Goal: Information Seeking & Learning: Learn about a topic

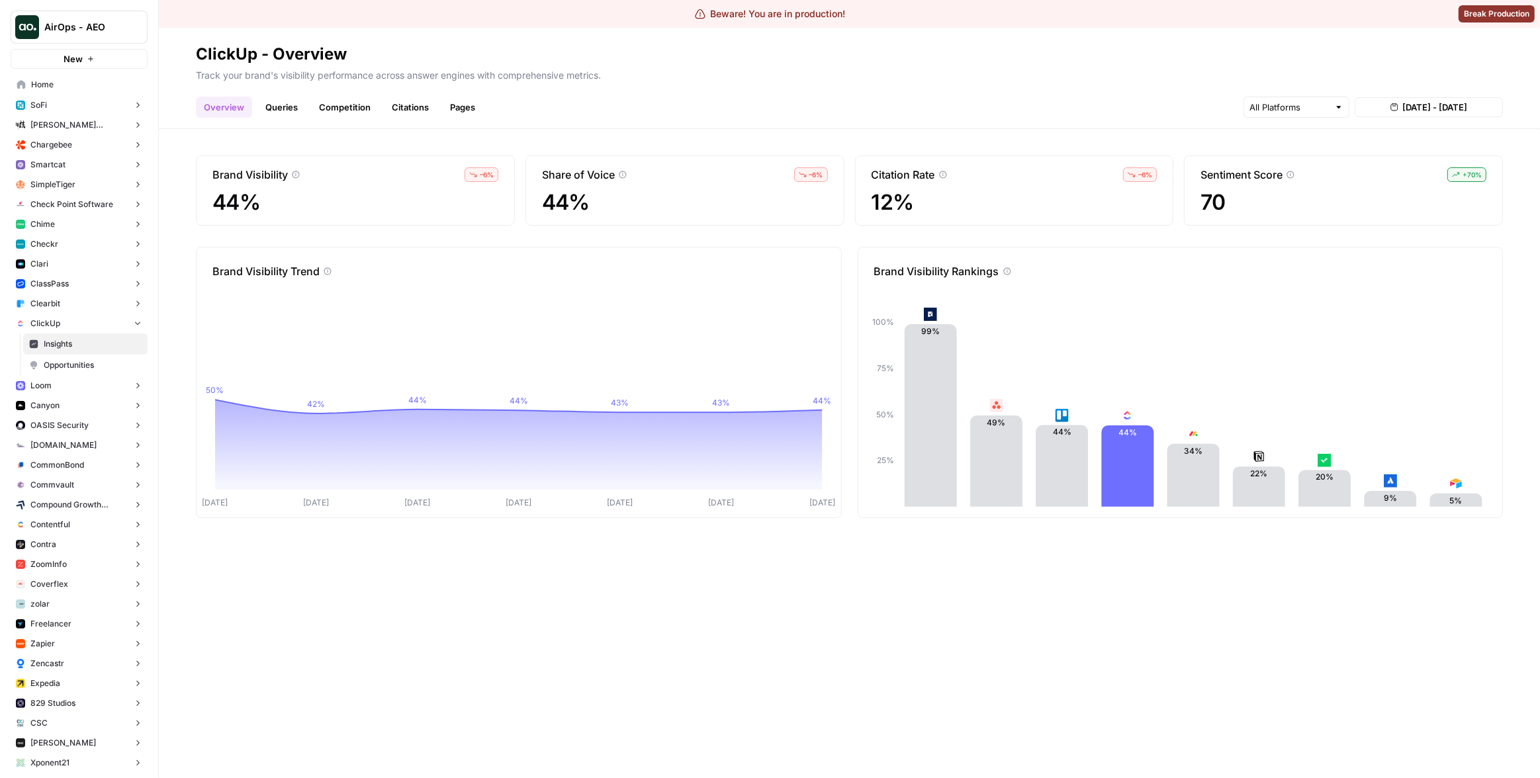
click at [283, 109] on link "Queries" at bounding box center [281, 107] width 48 height 21
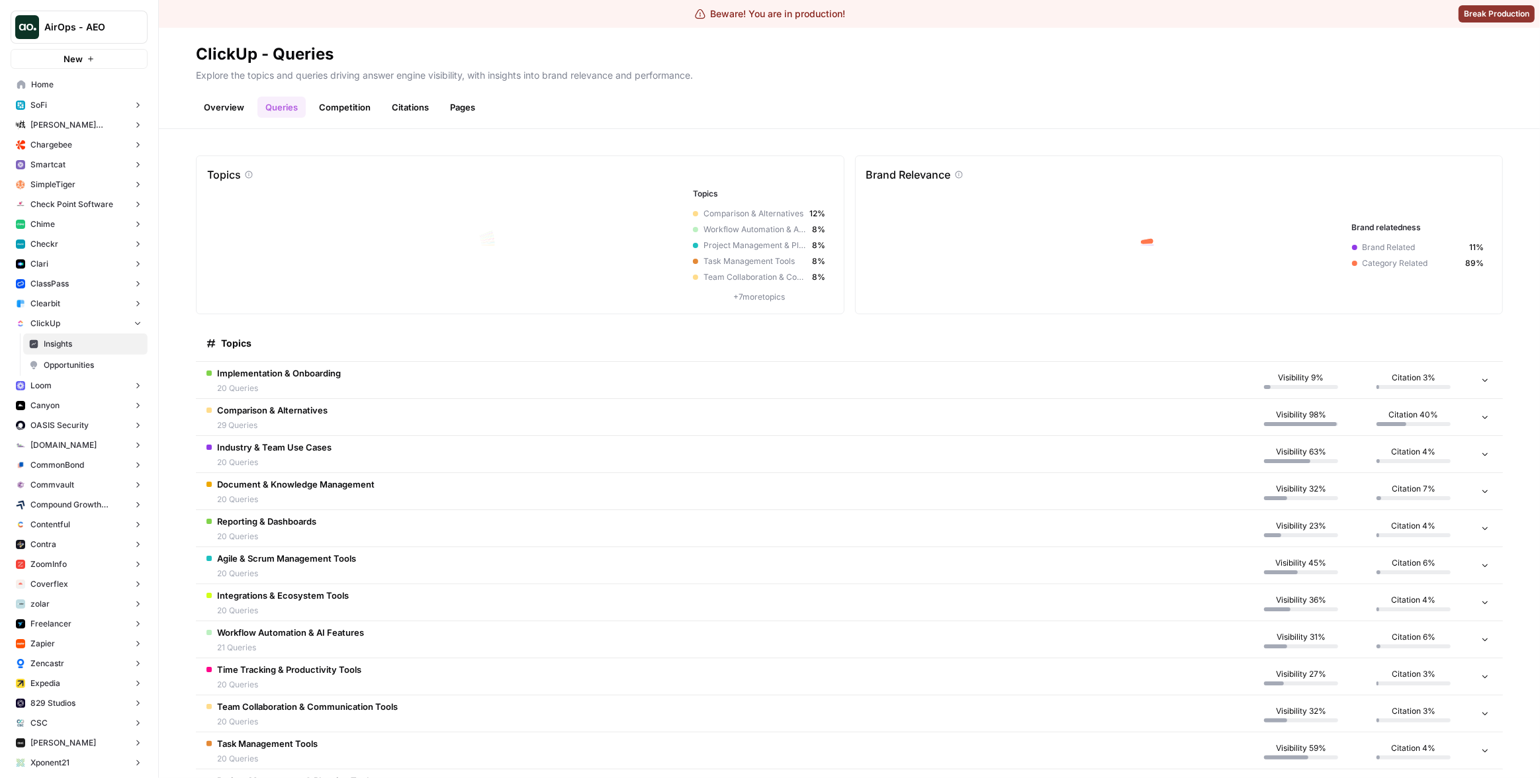
click at [328, 105] on link "Competition" at bounding box center [344, 107] width 67 height 21
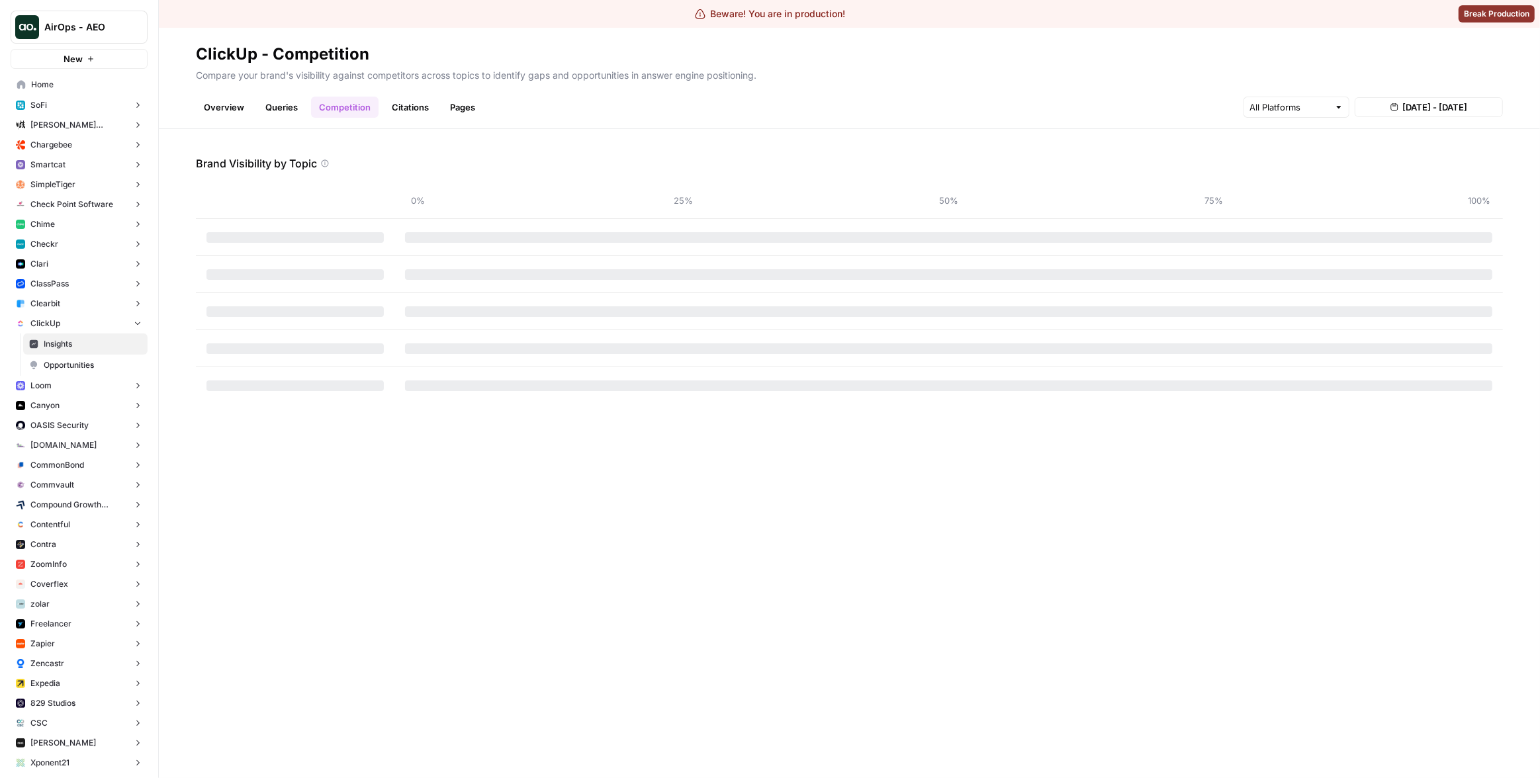
click at [402, 105] on link "Citations" at bounding box center [410, 107] width 53 height 21
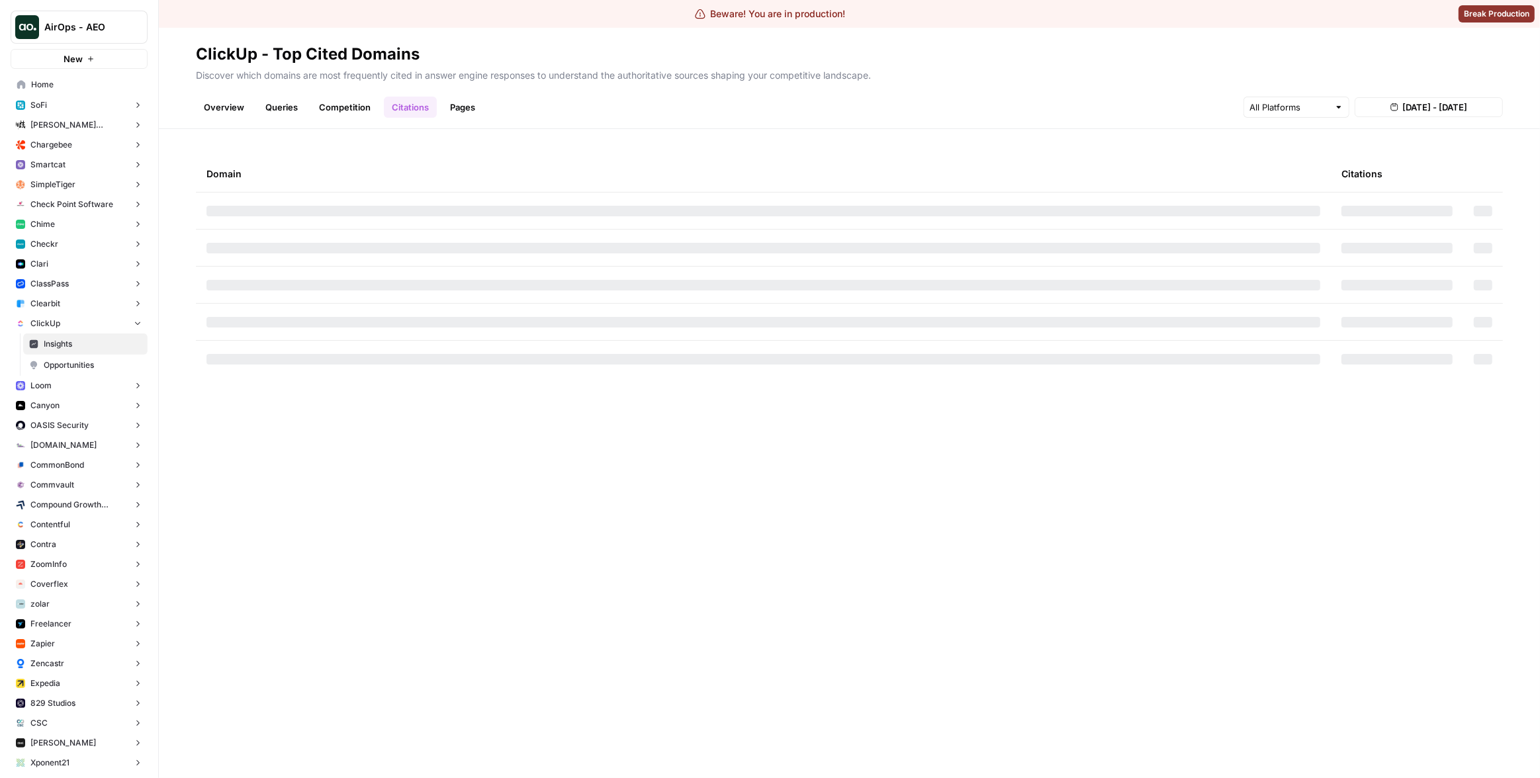
click at [357, 103] on link "Competition" at bounding box center [344, 107] width 67 height 21
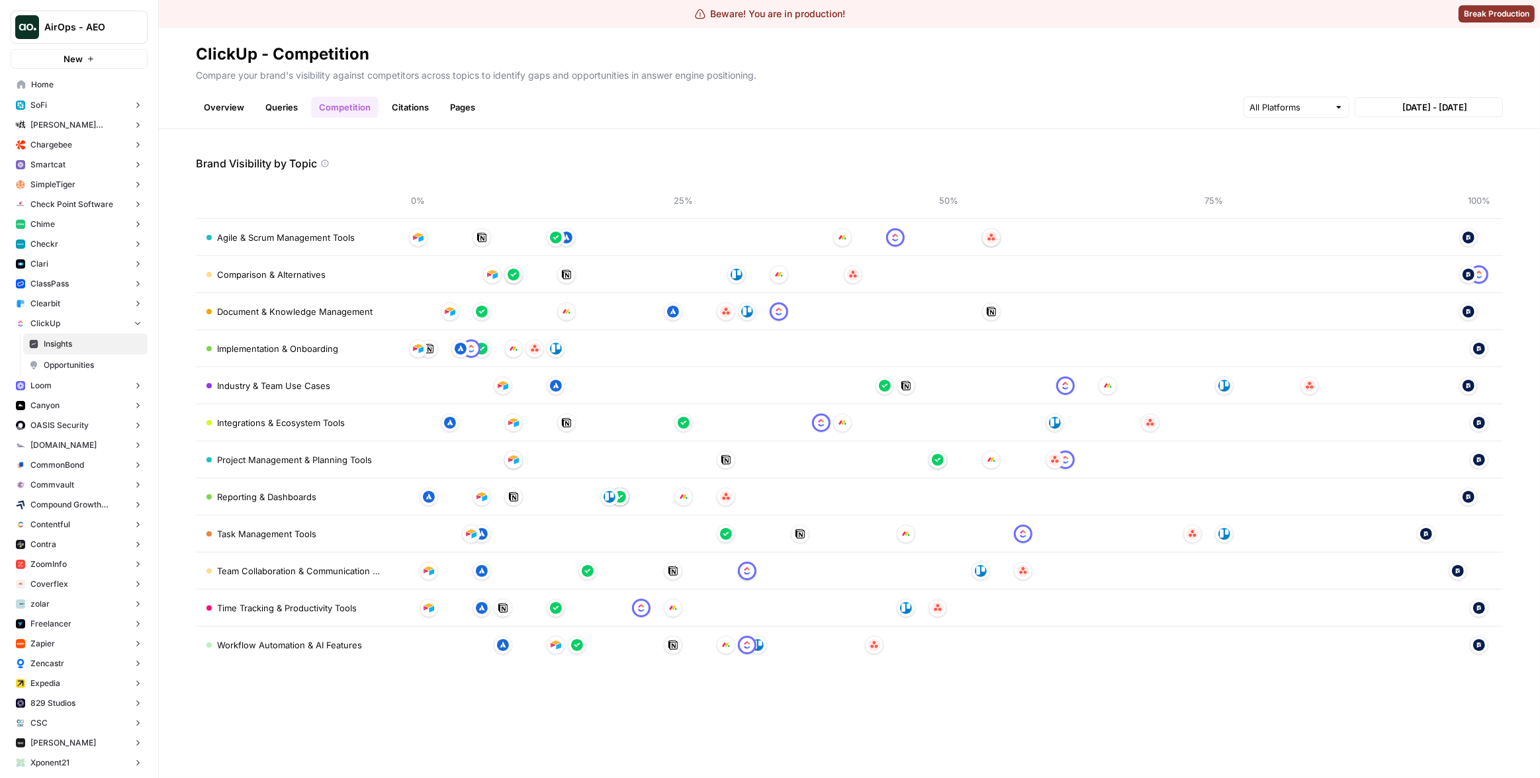
click at [261, 103] on link "Queries" at bounding box center [281, 107] width 48 height 21
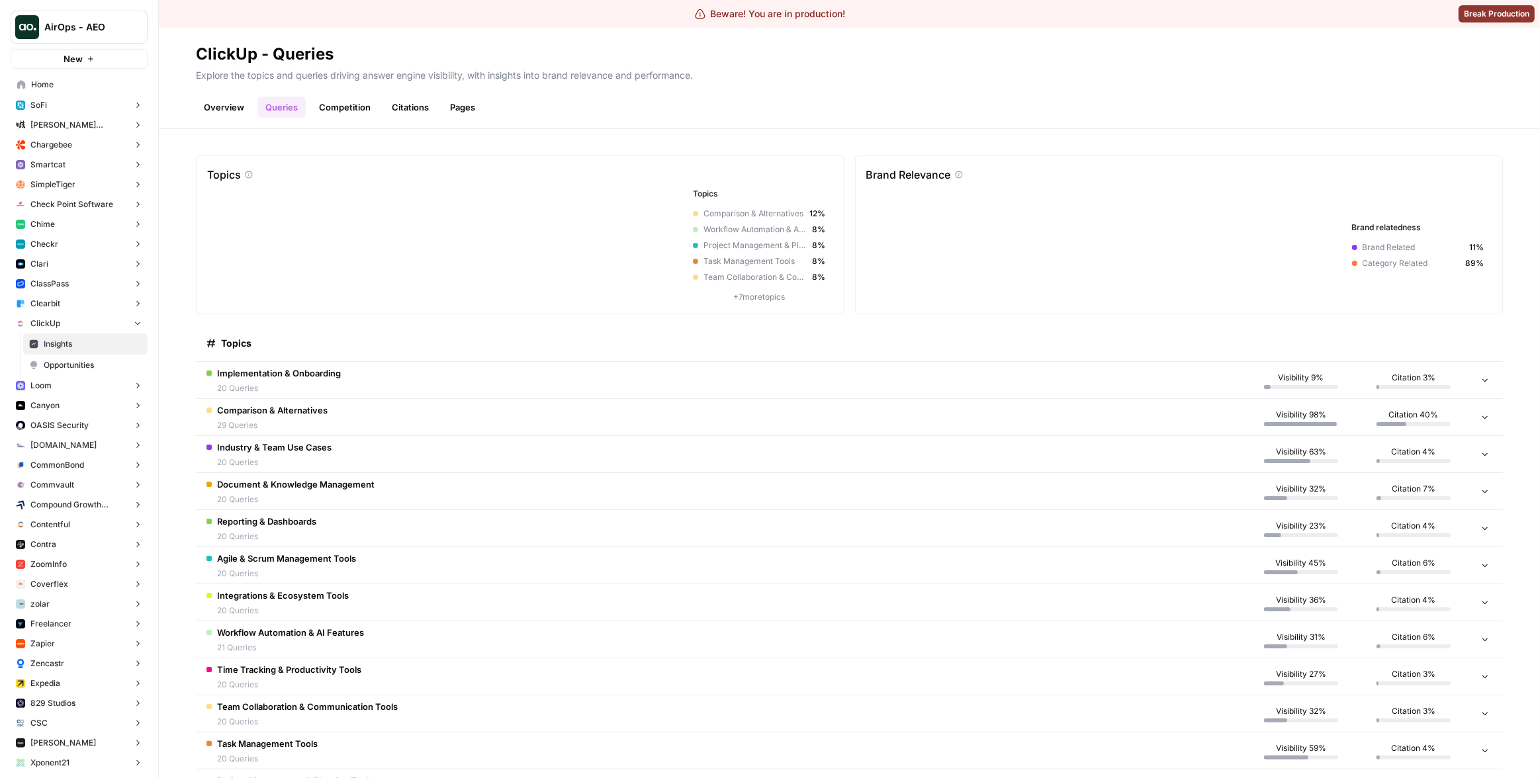
click at [230, 107] on link "Overview" at bounding box center [224, 107] width 56 height 21
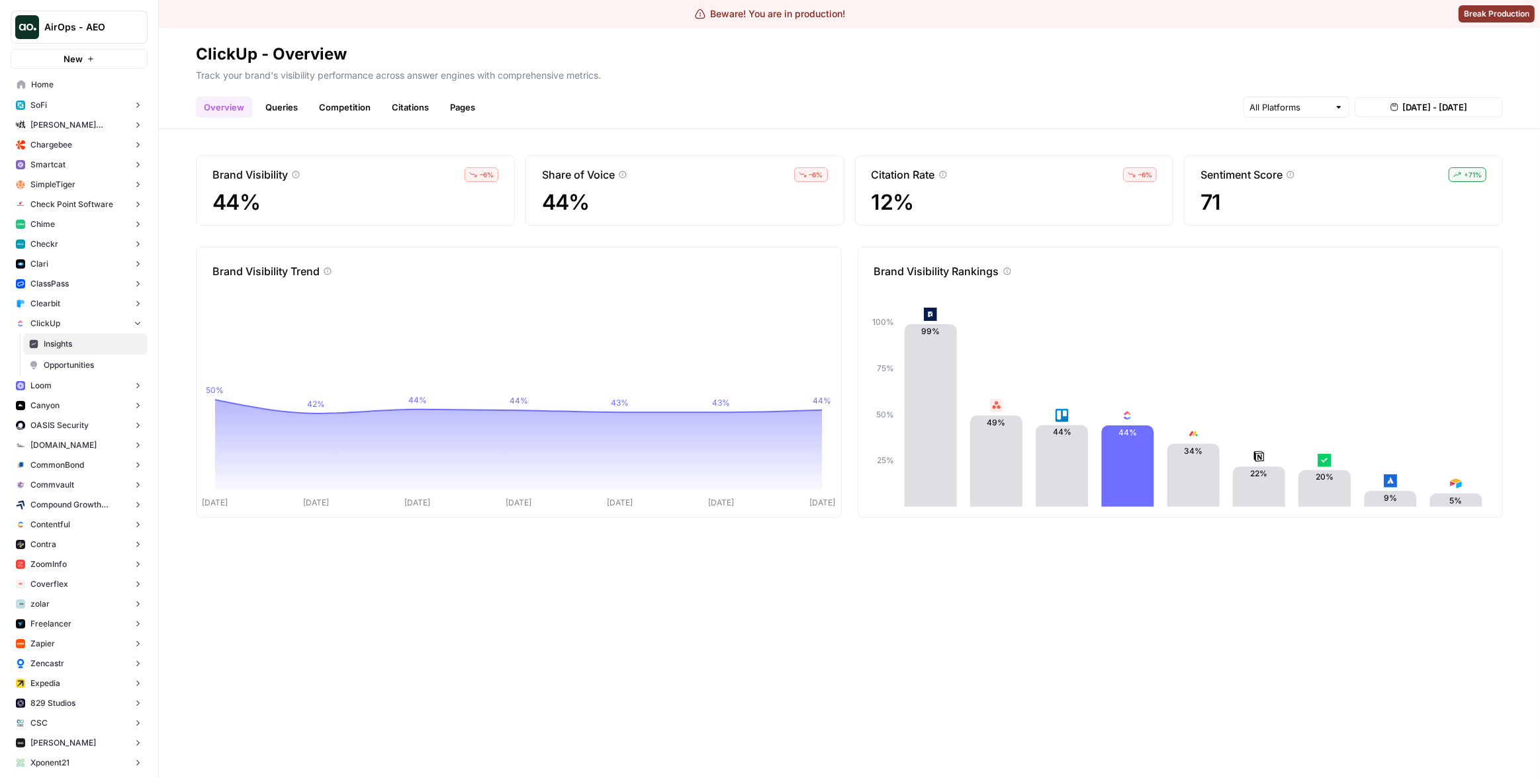
click at [259, 105] on link "Queries" at bounding box center [281, 107] width 48 height 21
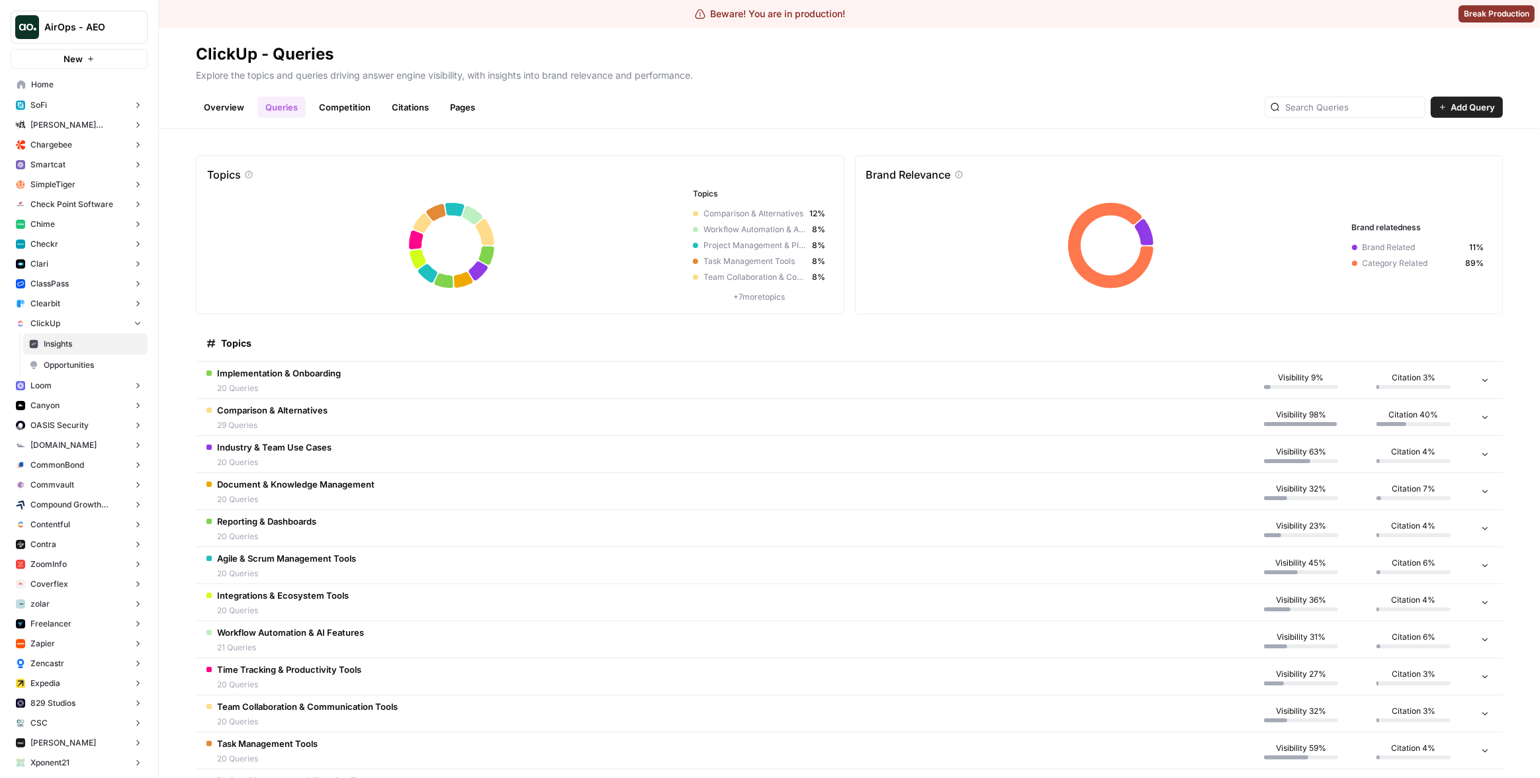
click at [372, 387] on td "Implementation & Onboarding 20 Queries" at bounding box center [720, 380] width 1049 height 36
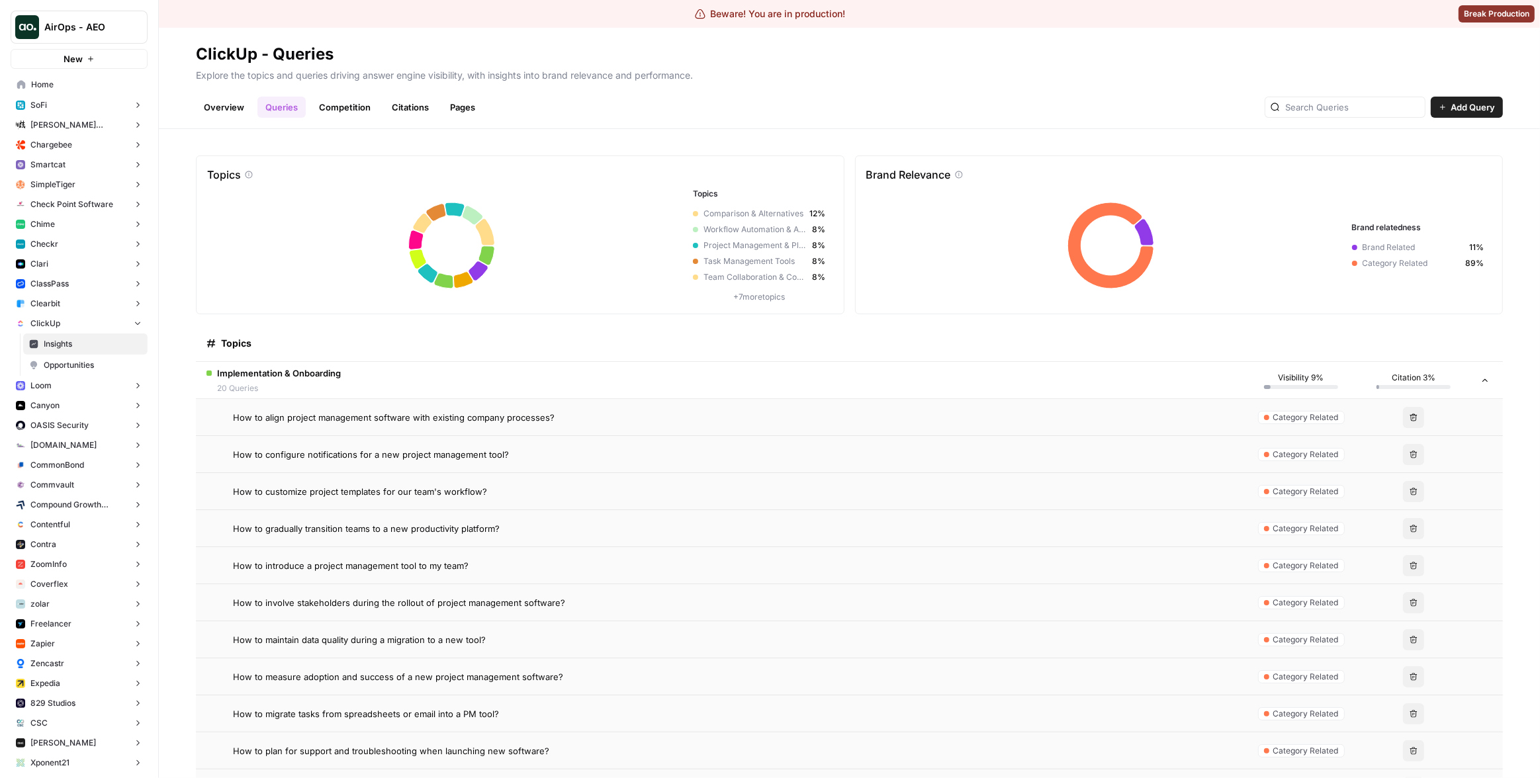
click at [398, 421] on span "How to align project management software with existing company processes?" at bounding box center [394, 417] width 322 height 13
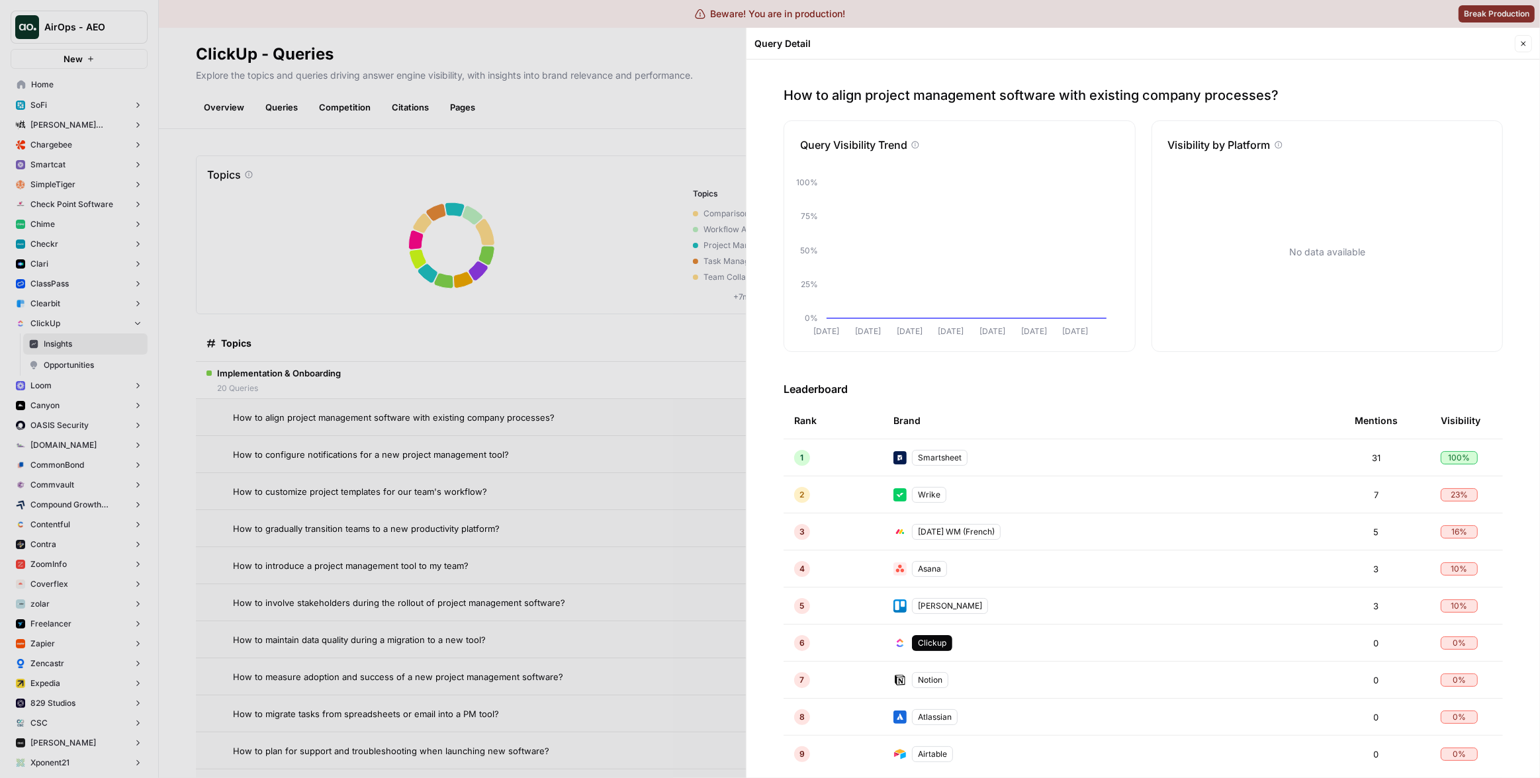
click at [590, 406] on div at bounding box center [770, 389] width 1540 height 778
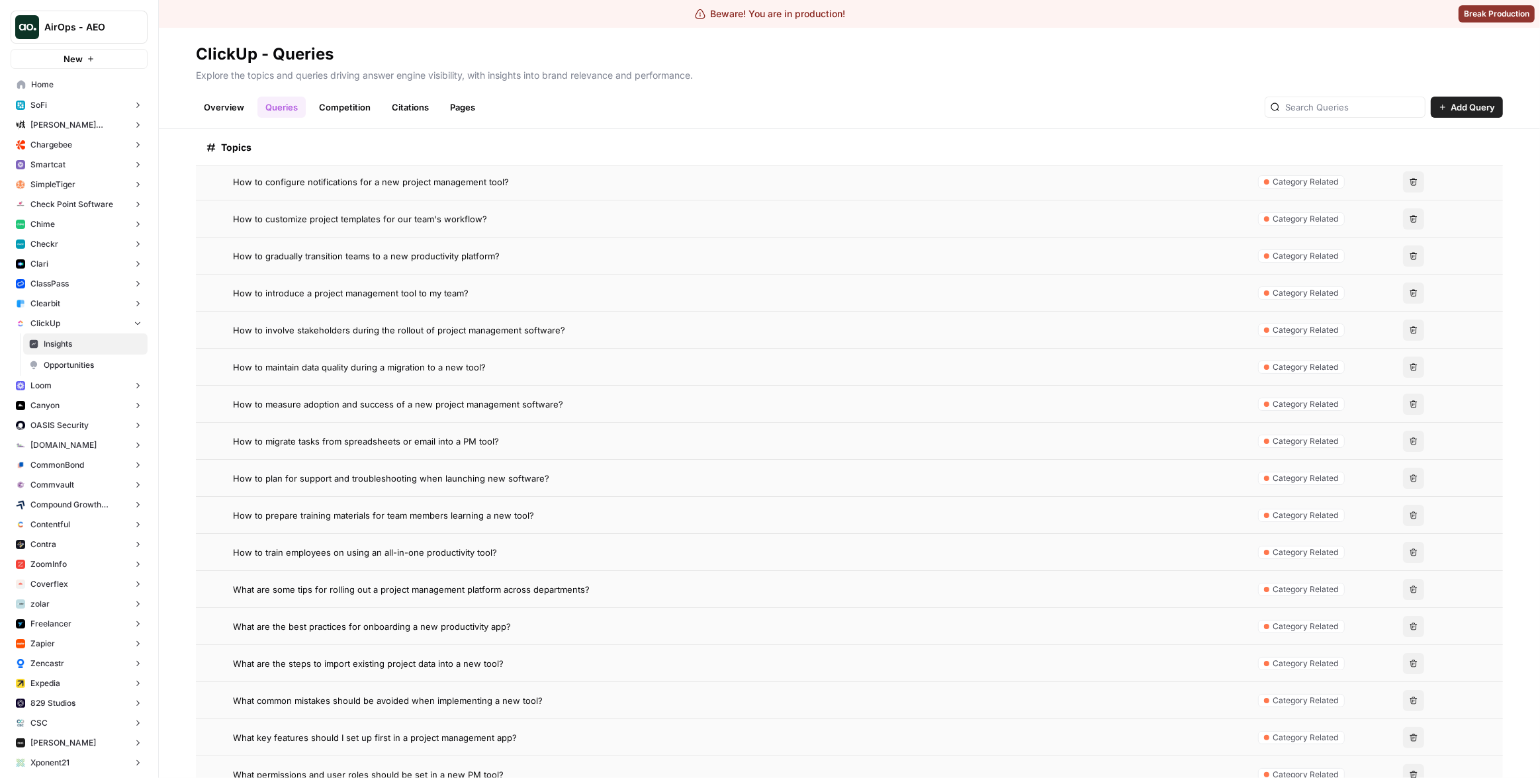
scroll to position [334, 0]
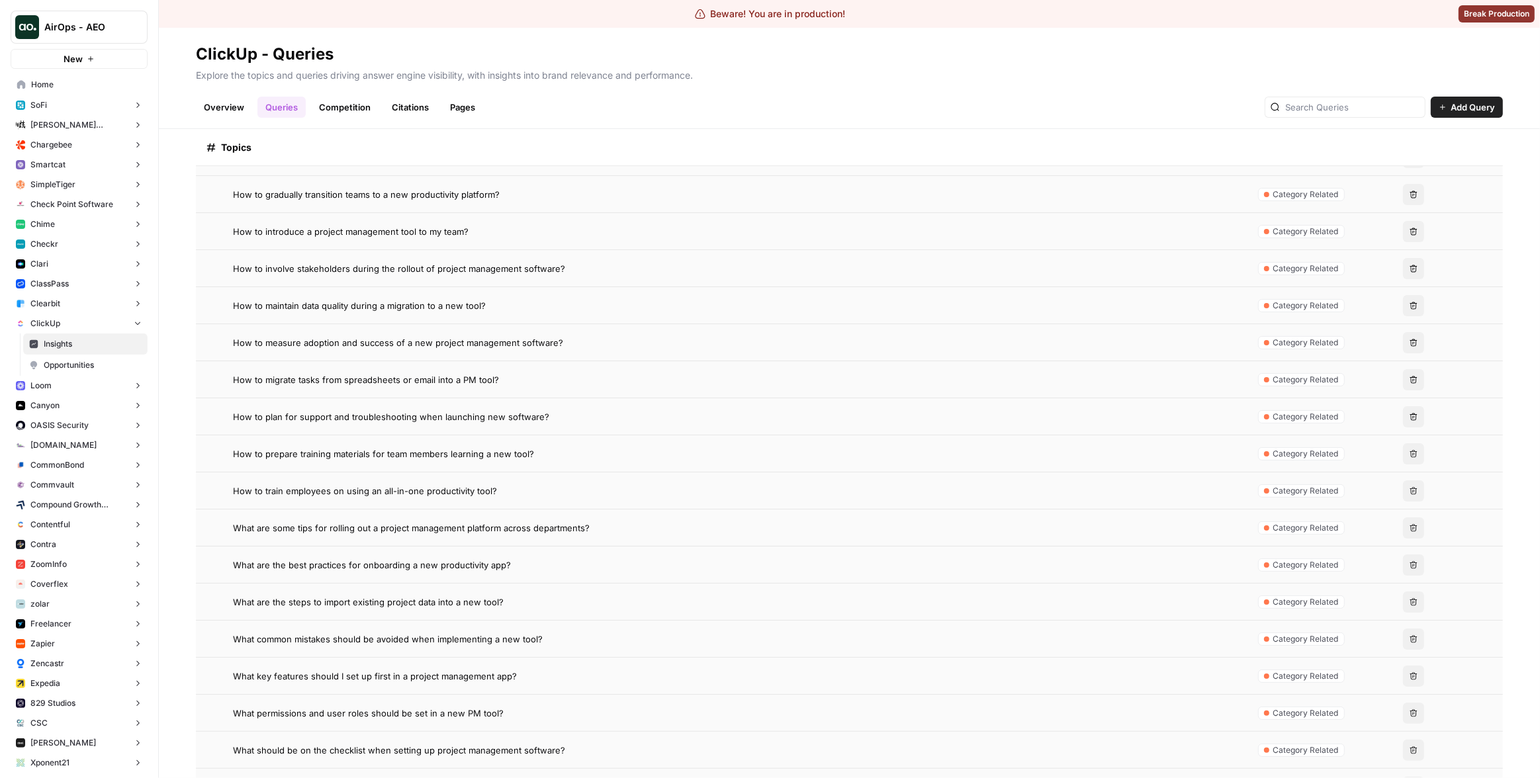
click at [615, 453] on div "How to prepare training materials for team members learning a new tool?" at bounding box center [733, 453] width 1001 height 13
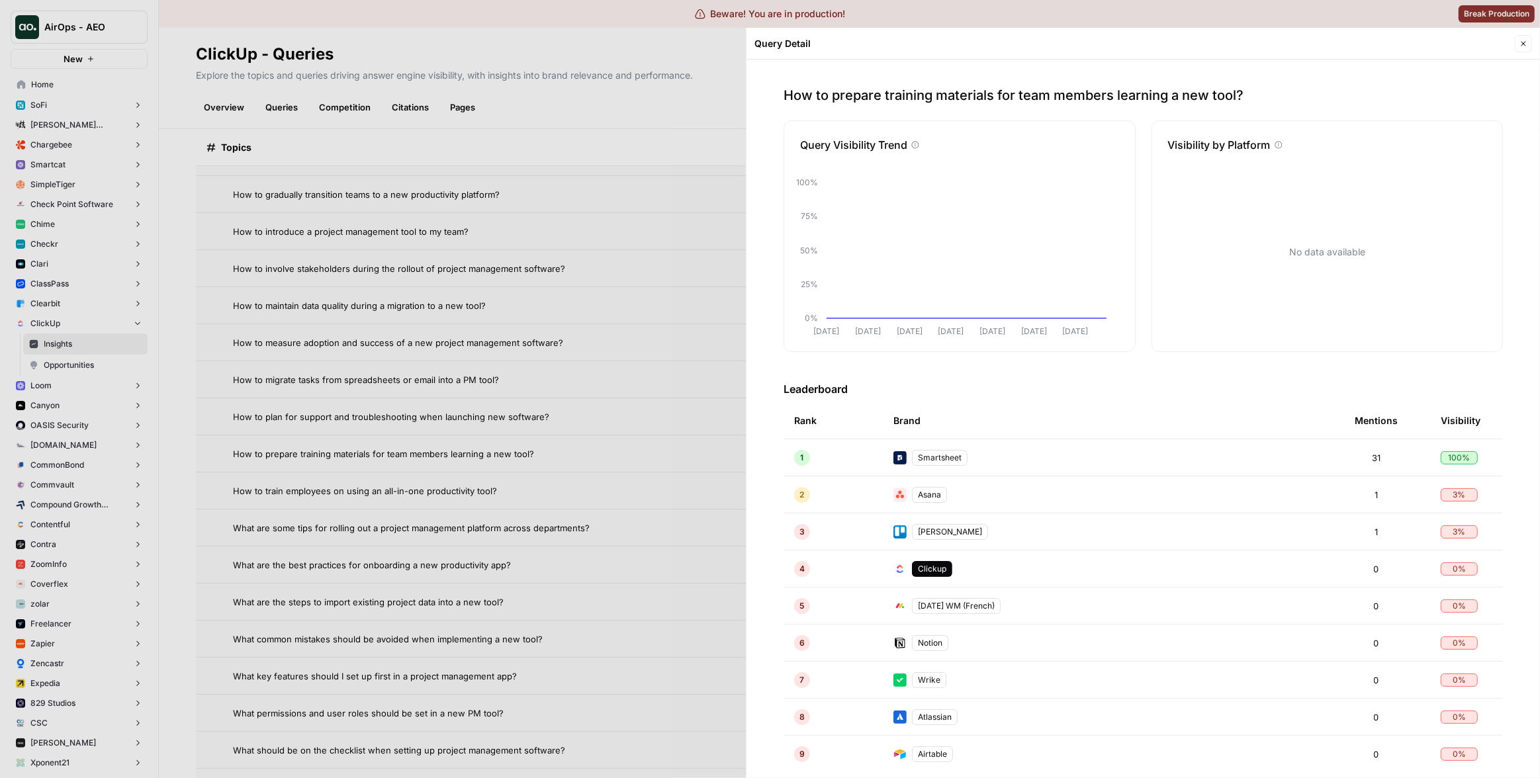
click at [588, 299] on div at bounding box center [770, 389] width 1540 height 778
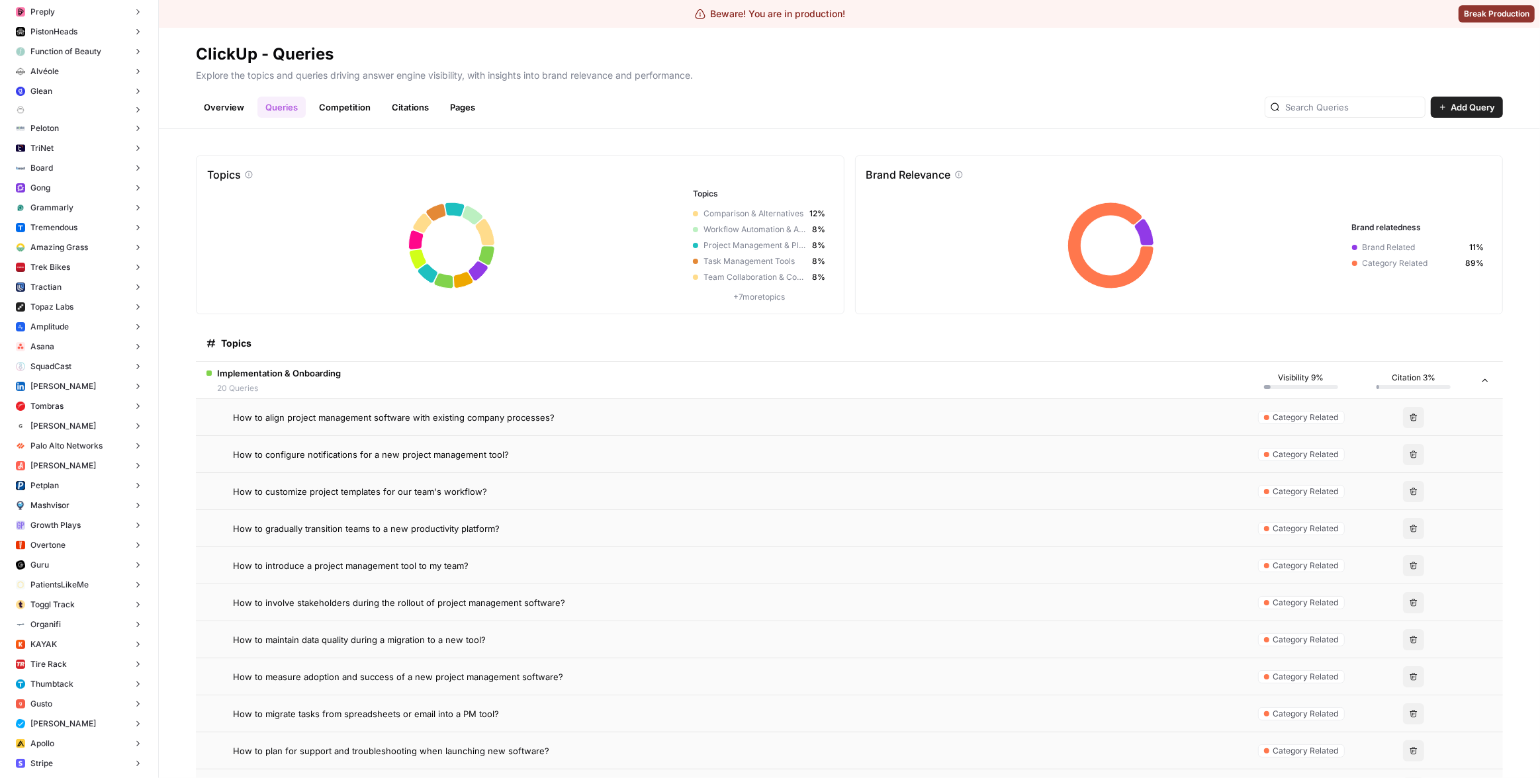
click at [64, 191] on button "Gong" at bounding box center [79, 188] width 137 height 20
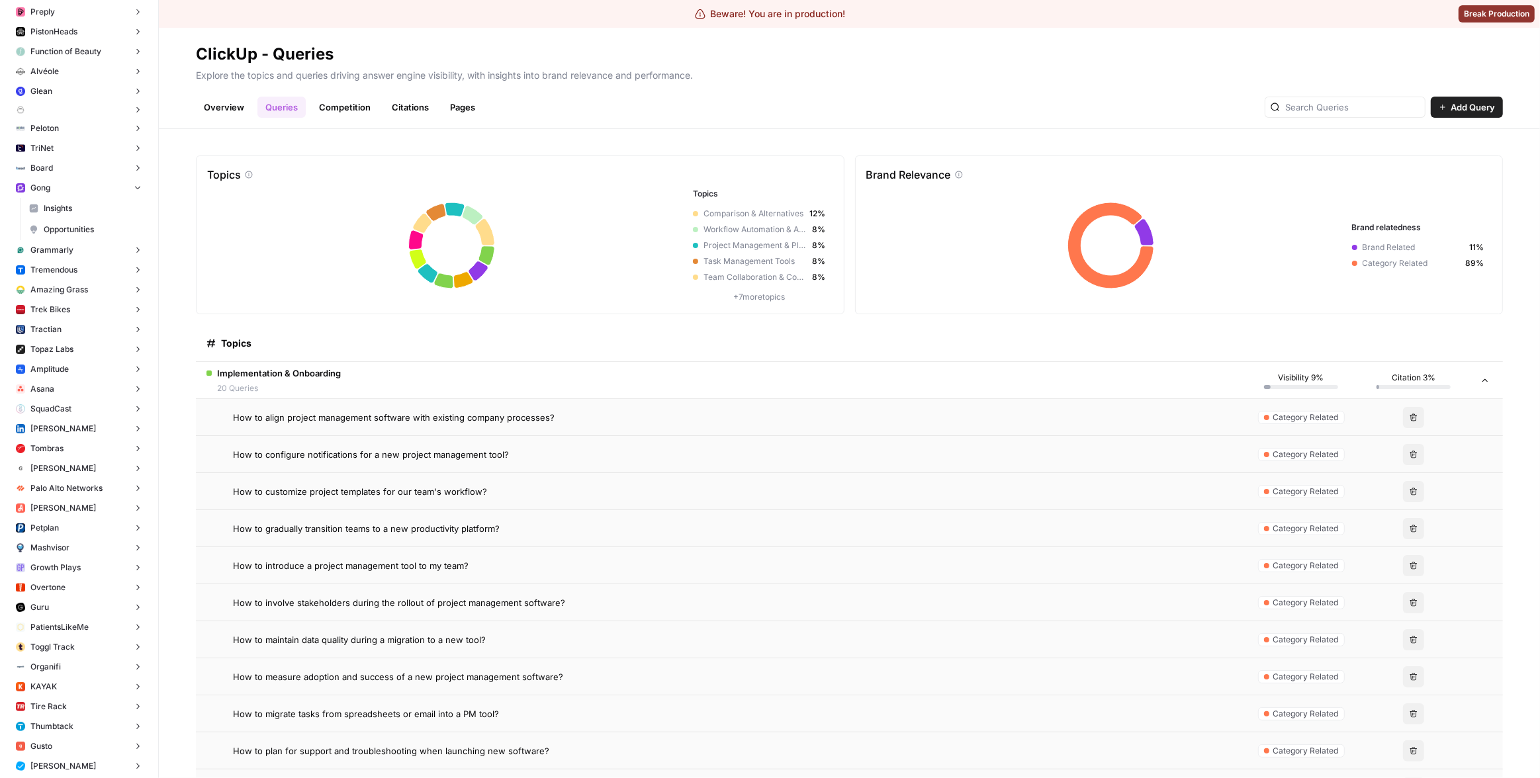
click at [60, 210] on span "Insights" at bounding box center [93, 208] width 98 height 12
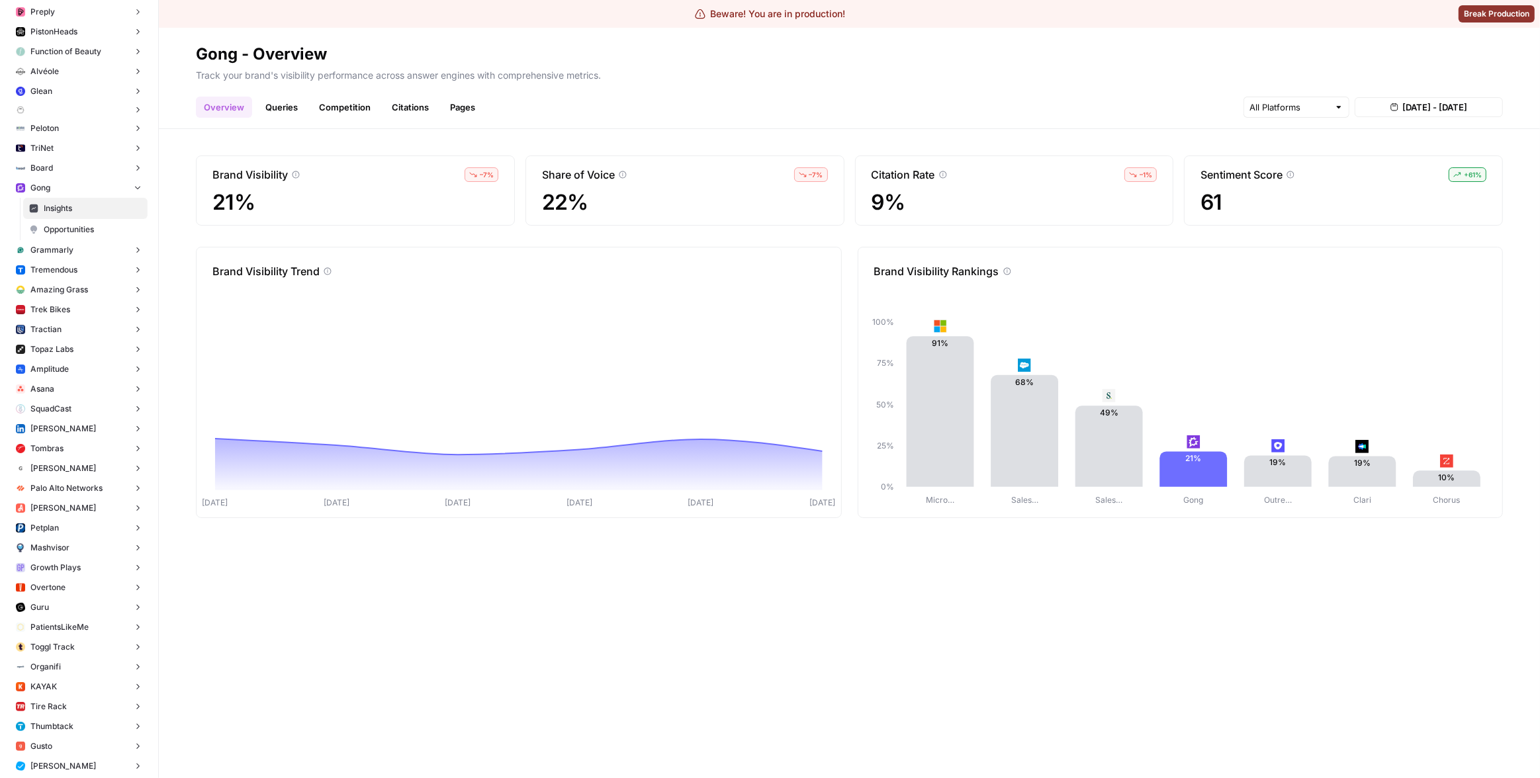
click at [268, 114] on link "Queries" at bounding box center [281, 107] width 48 height 21
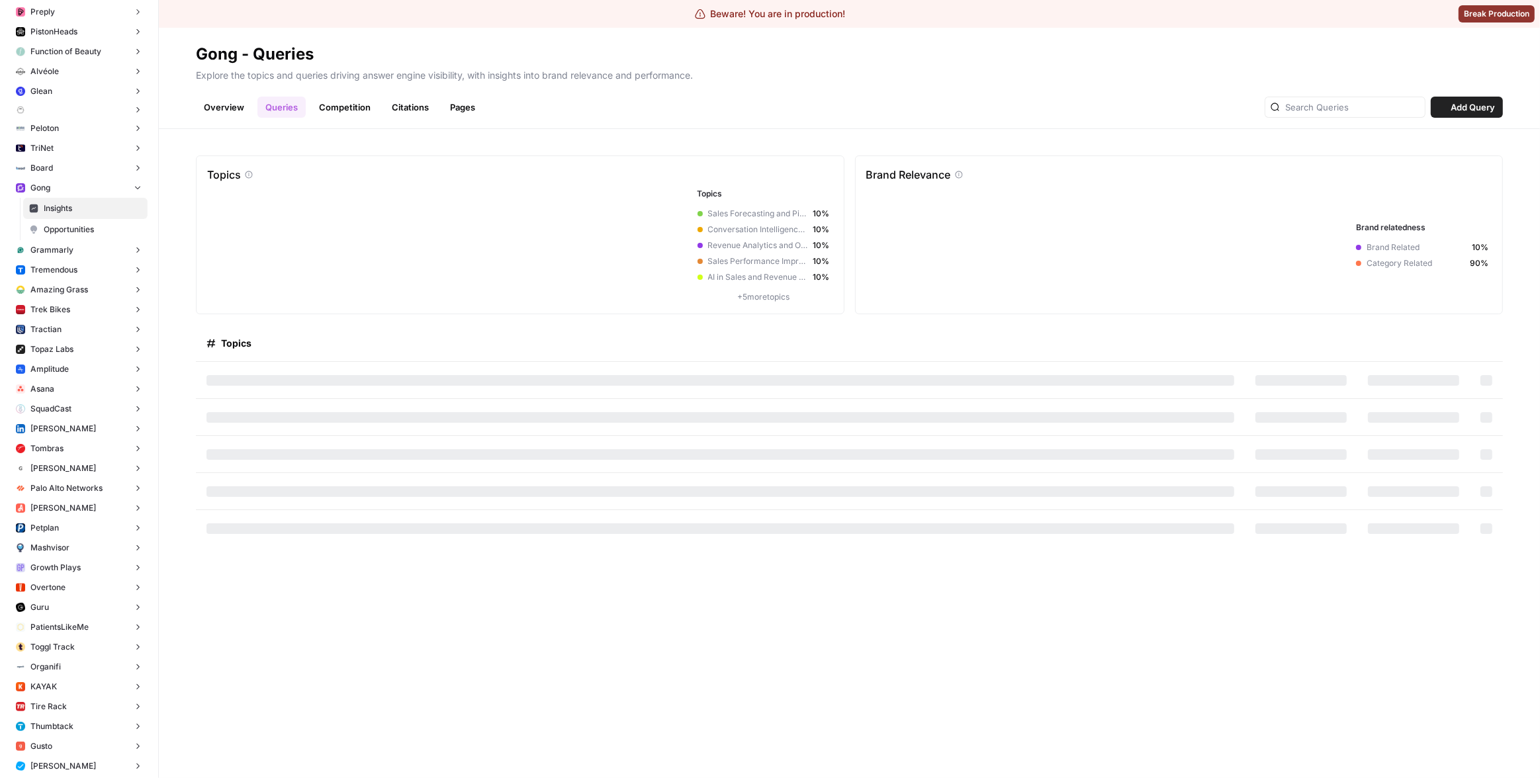
click at [224, 116] on link "Overview" at bounding box center [224, 107] width 56 height 21
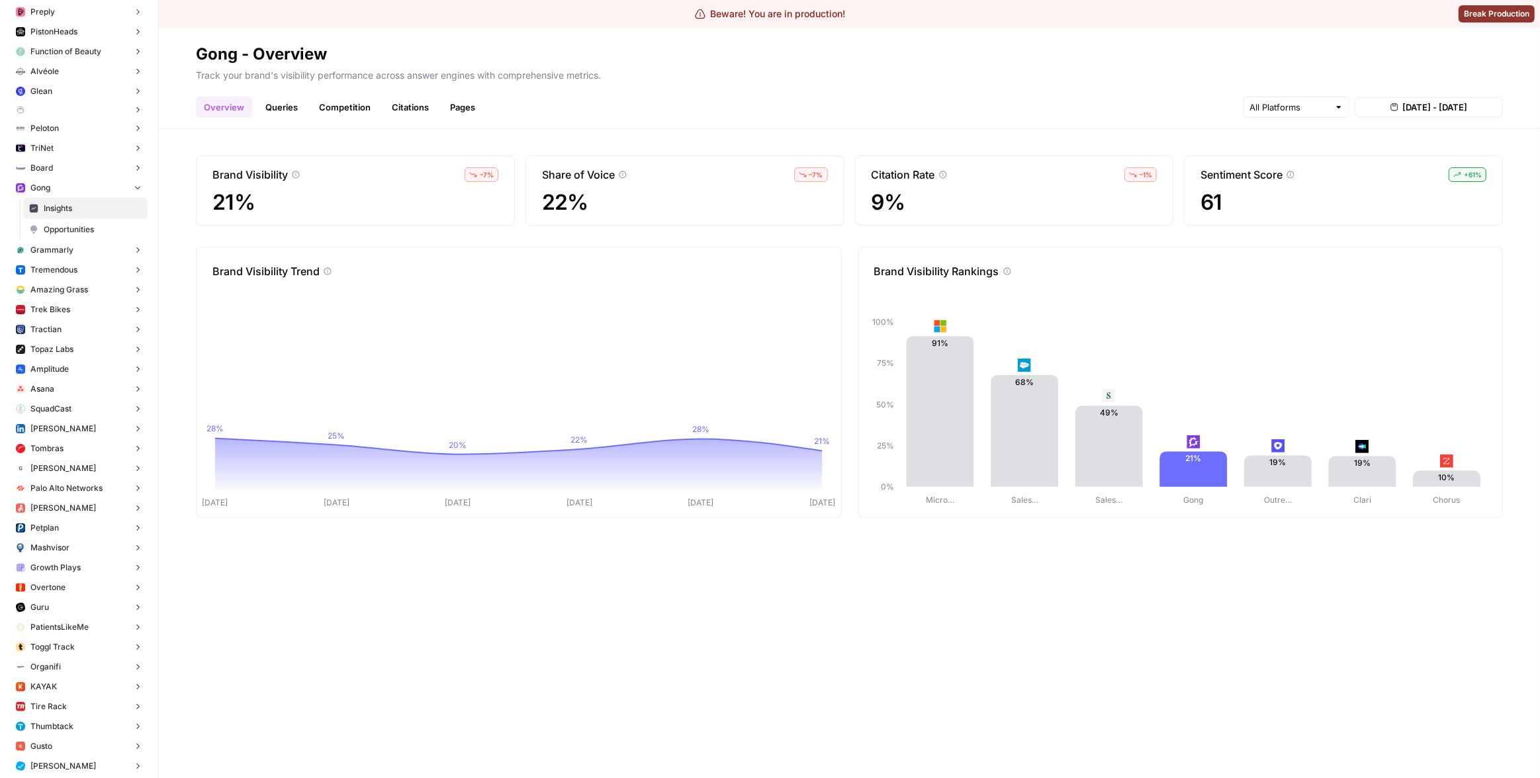
click at [298, 105] on link "Queries" at bounding box center [281, 107] width 48 height 21
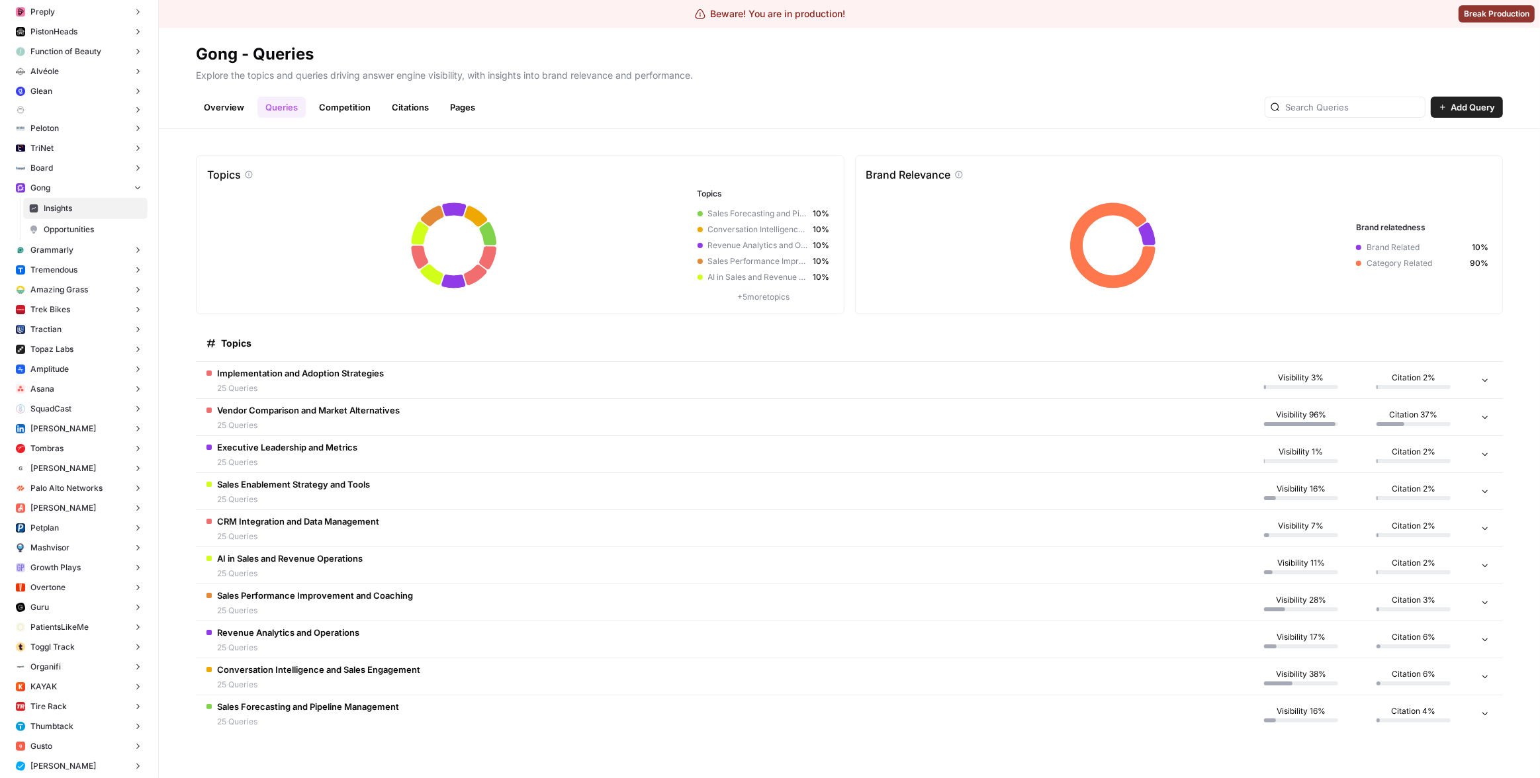
click at [498, 375] on td "Implementation and Adoption Strategies 25 Queries" at bounding box center [720, 380] width 1049 height 36
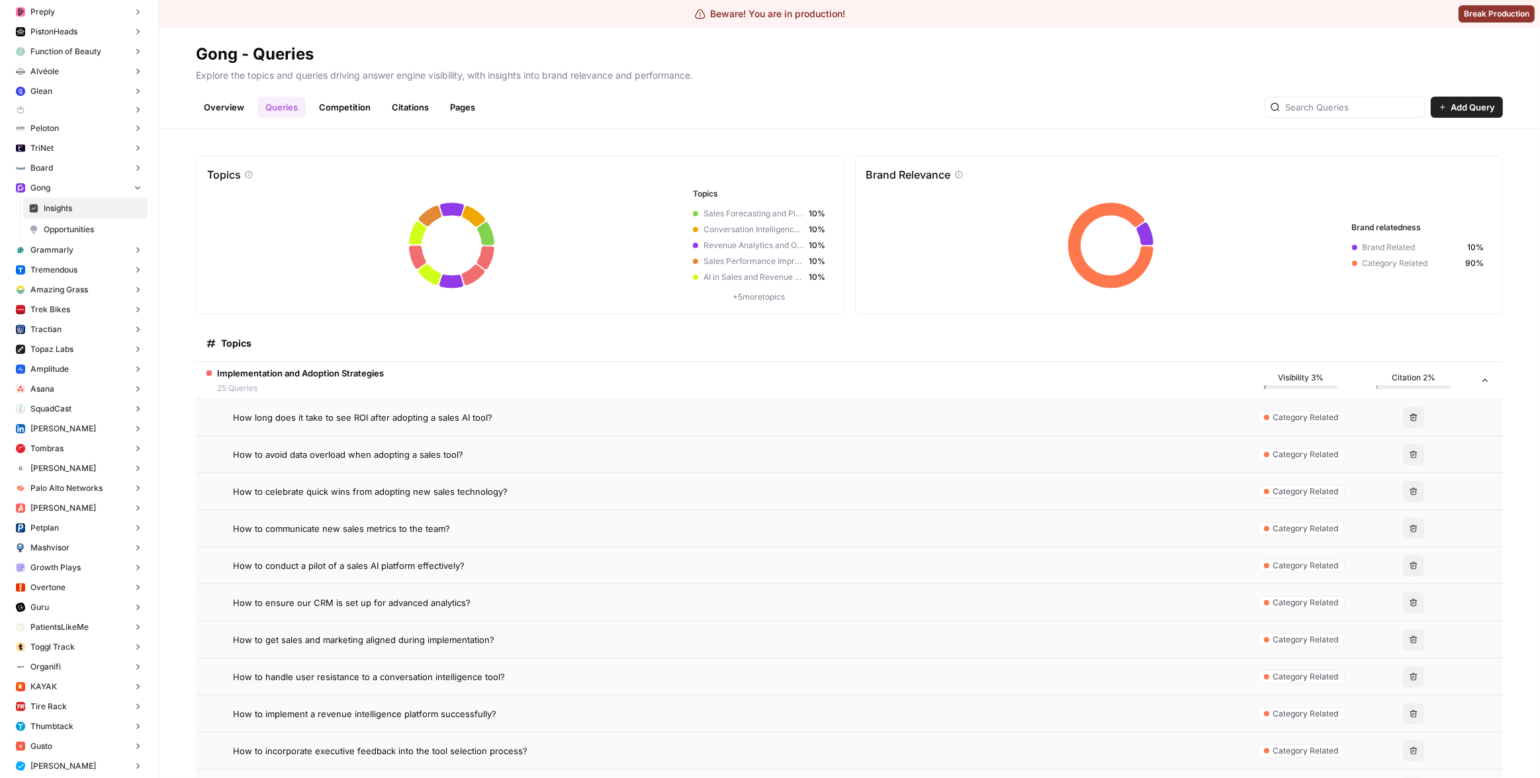
click at [482, 420] on span "How long does it take to see ROI after adopting a sales AI tool?" at bounding box center [362, 417] width 259 height 13
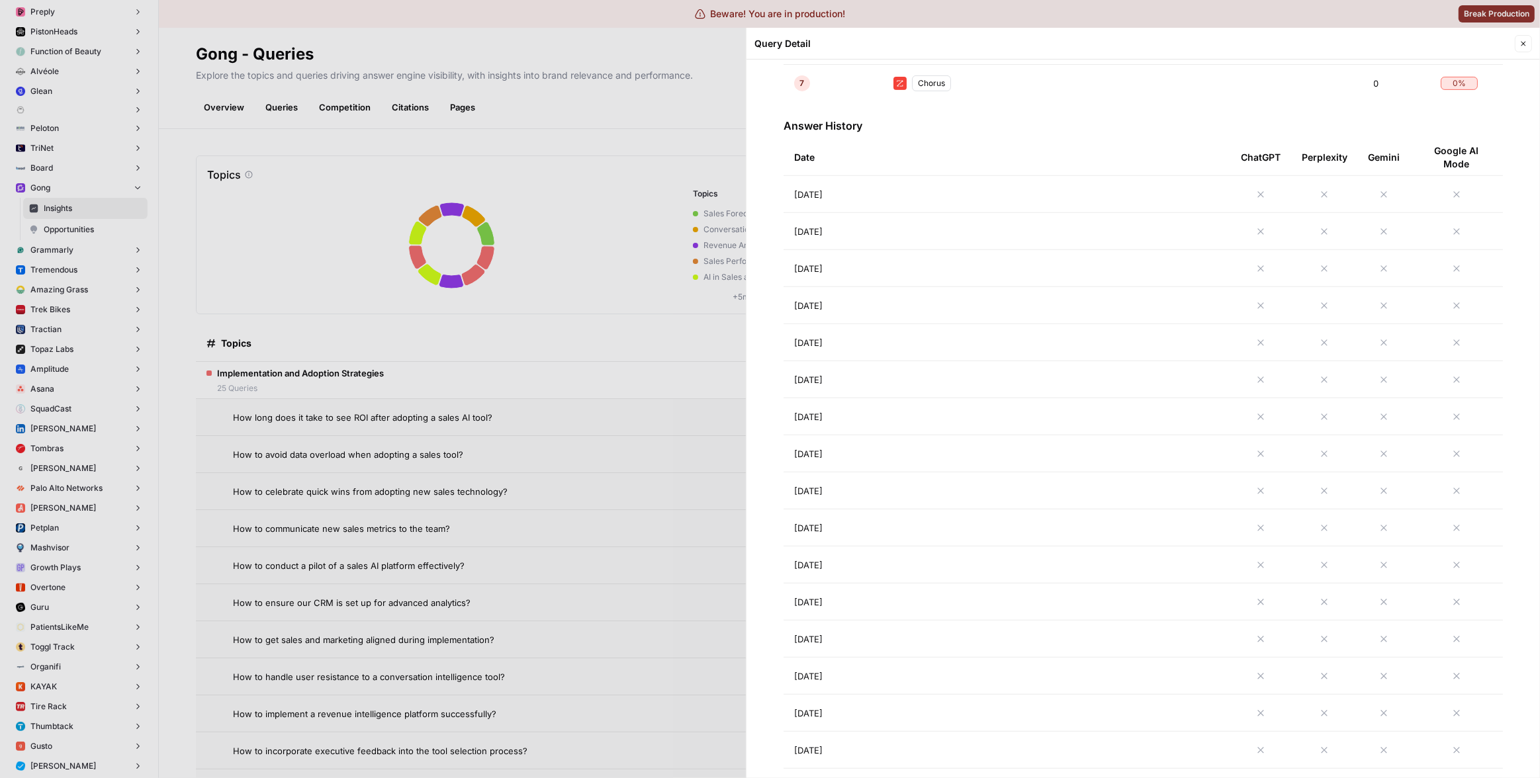
scroll to position [623, 0]
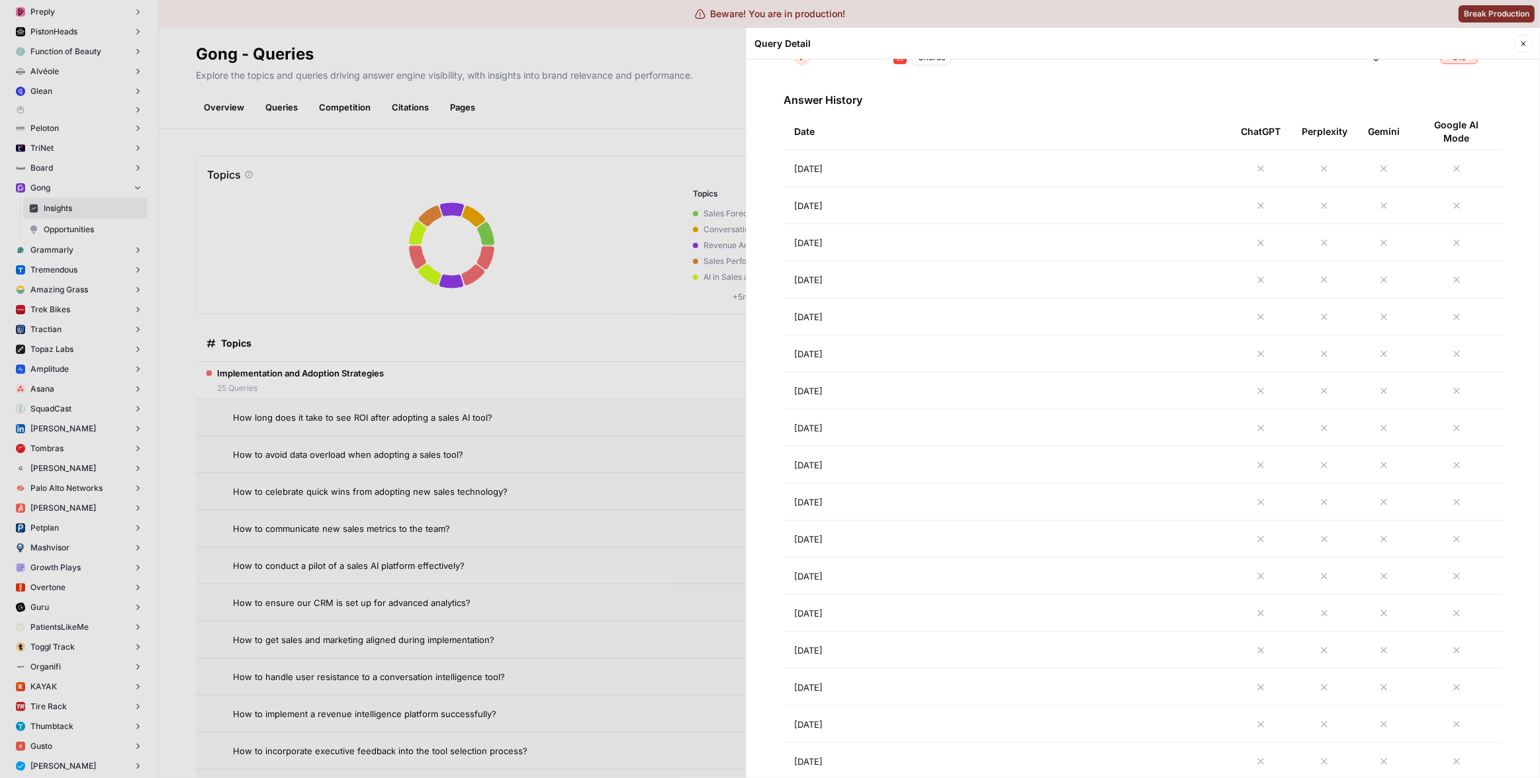
click at [526, 512] on div at bounding box center [770, 389] width 1540 height 778
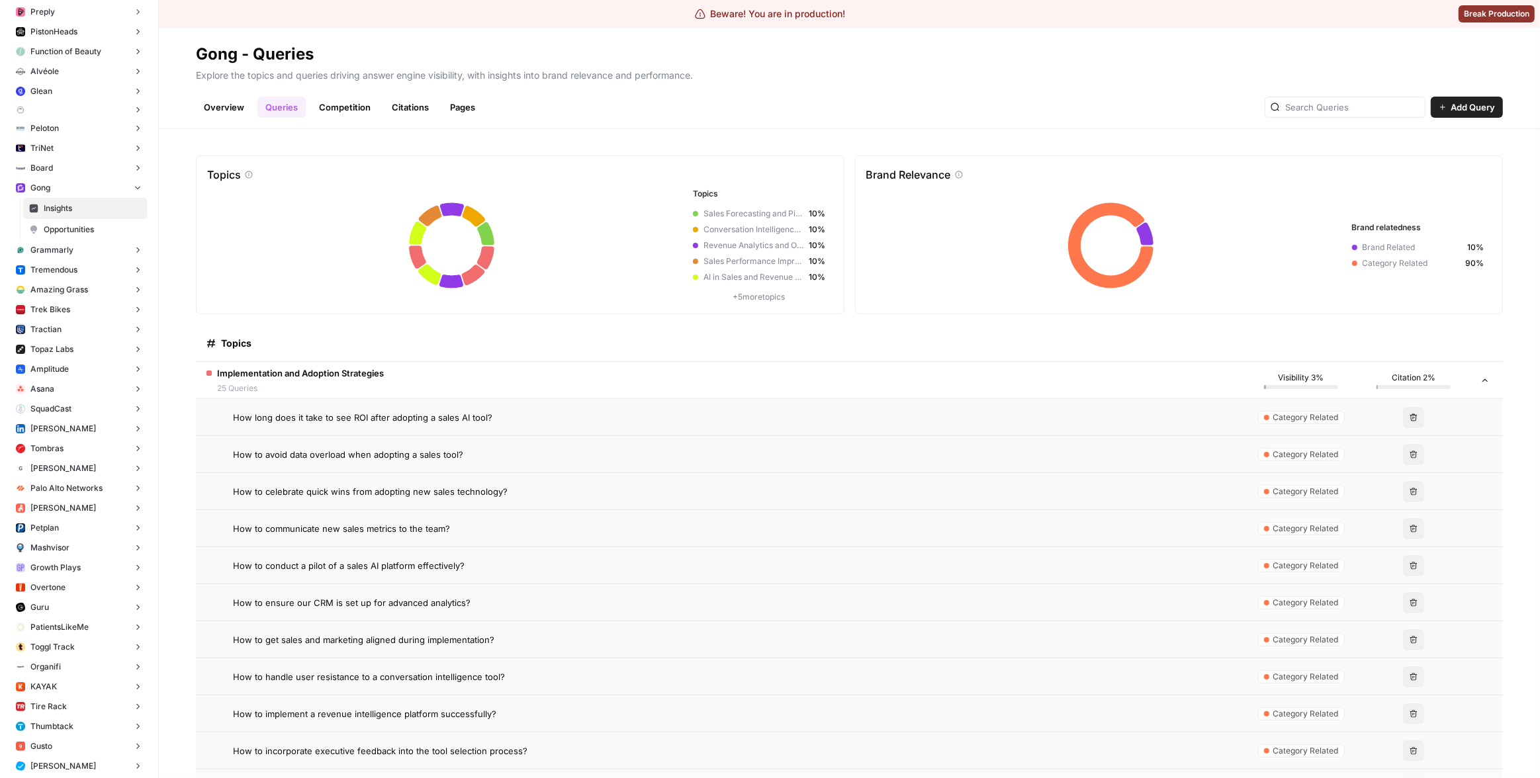
click at [606, 448] on div "How to avoid data overload when adopting a sales tool?" at bounding box center [733, 454] width 1001 height 13
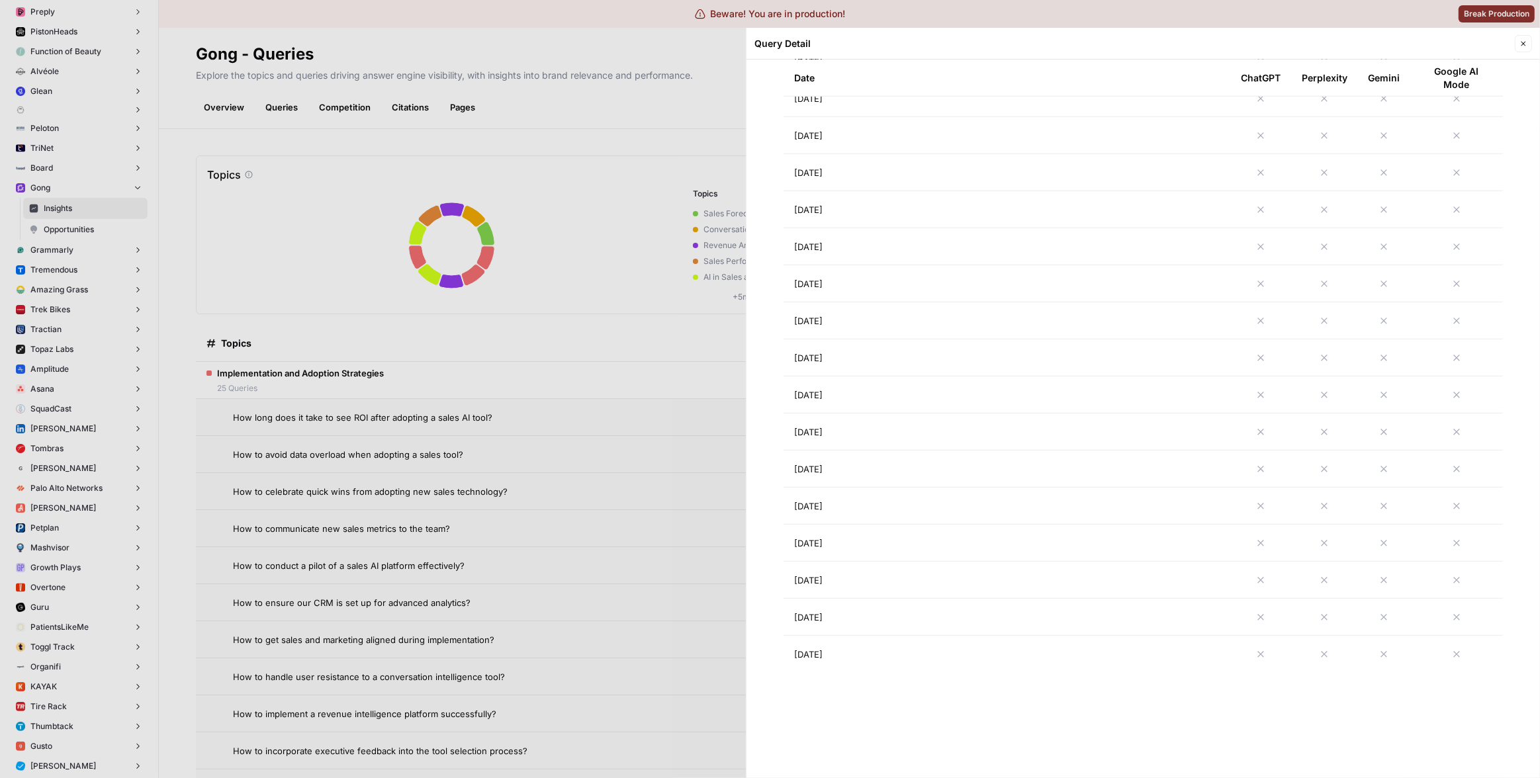
scroll to position [1021, 0]
click at [417, 429] on div at bounding box center [770, 389] width 1540 height 778
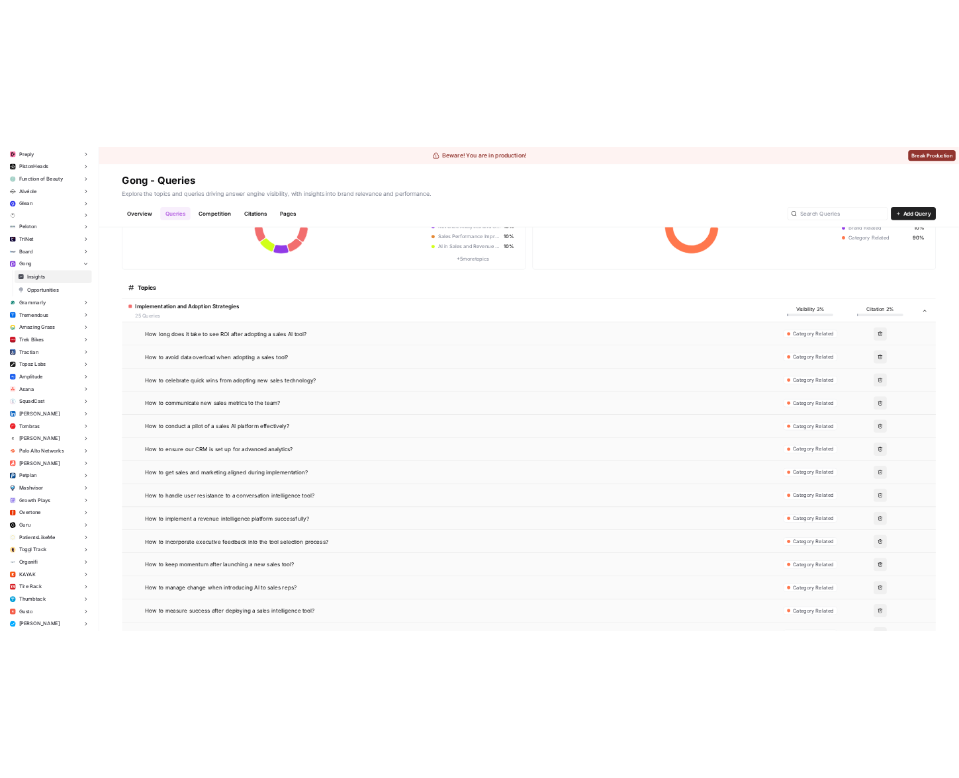
scroll to position [187, 0]
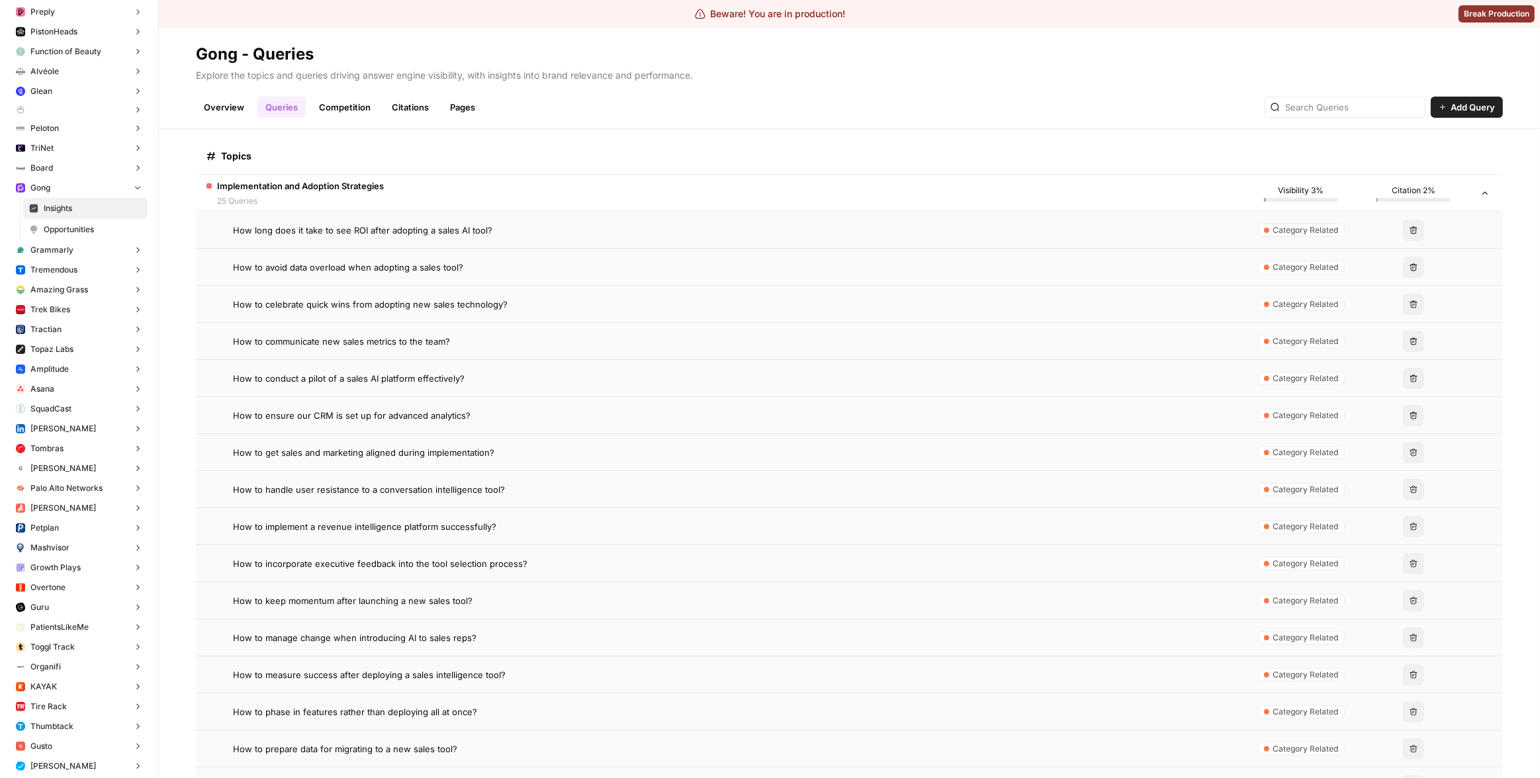
click at [492, 522] on div "How to implement a revenue intelligence platform successfully?" at bounding box center [733, 526] width 1001 height 13
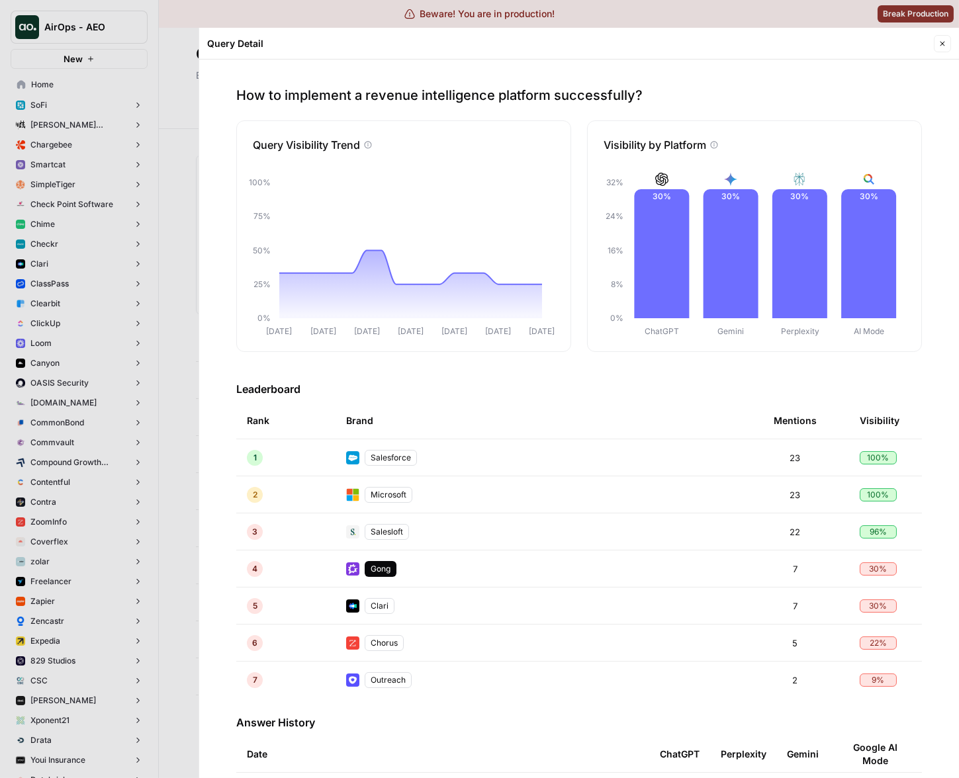
click at [159, 236] on div at bounding box center [479, 389] width 959 height 778
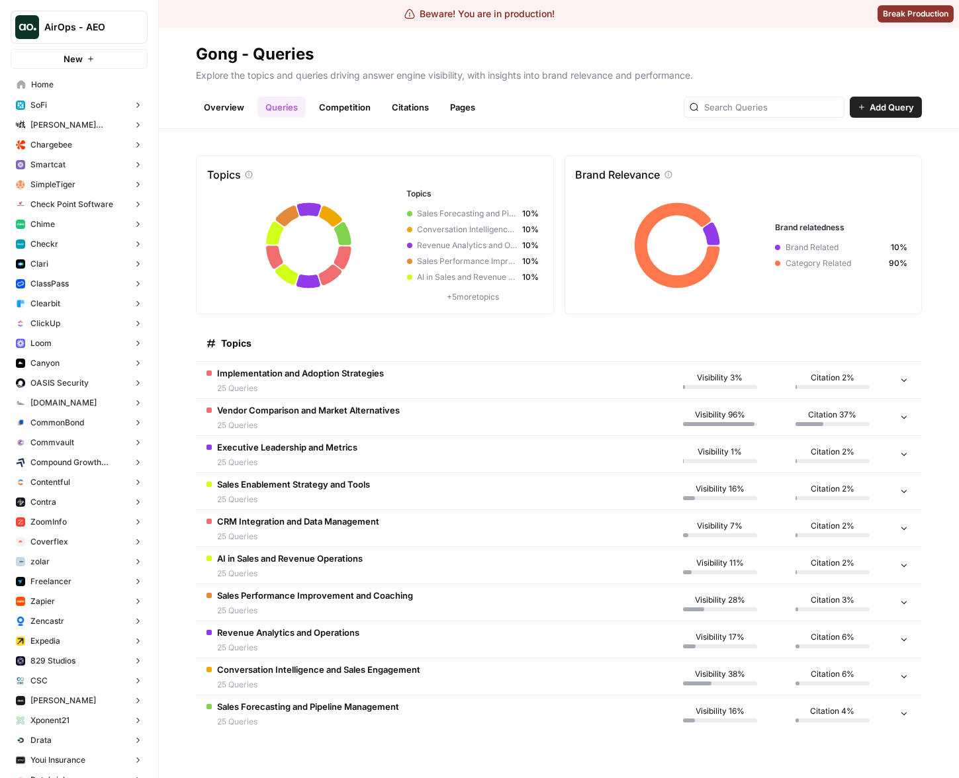
click at [223, 103] on link "Overview" at bounding box center [224, 107] width 56 height 21
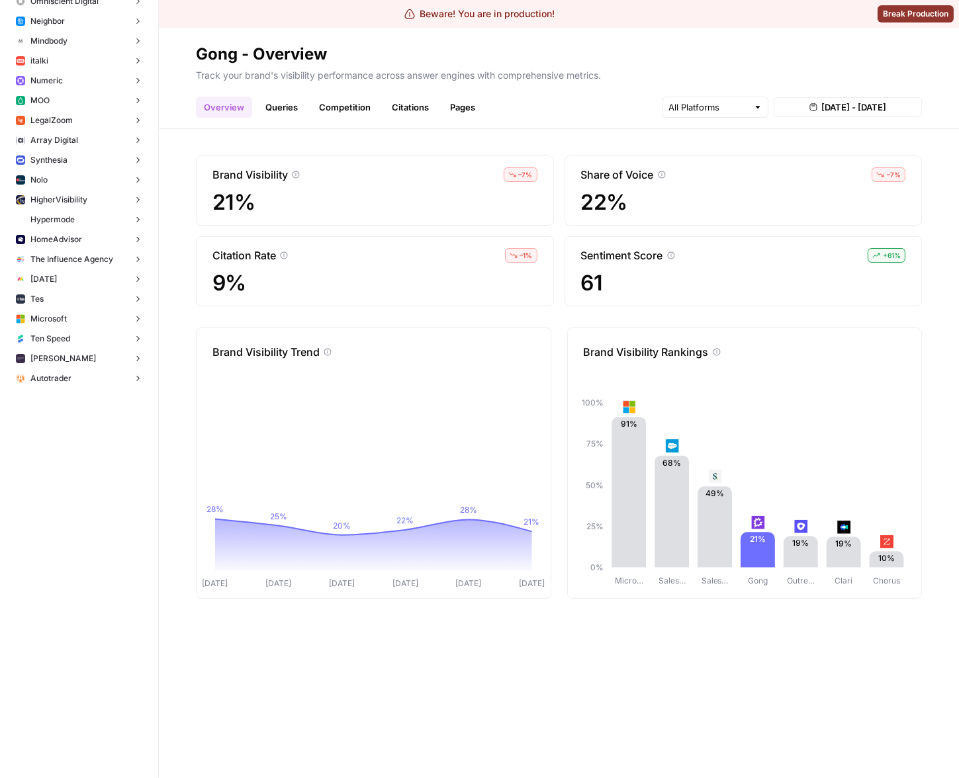
scroll to position [1267, 0]
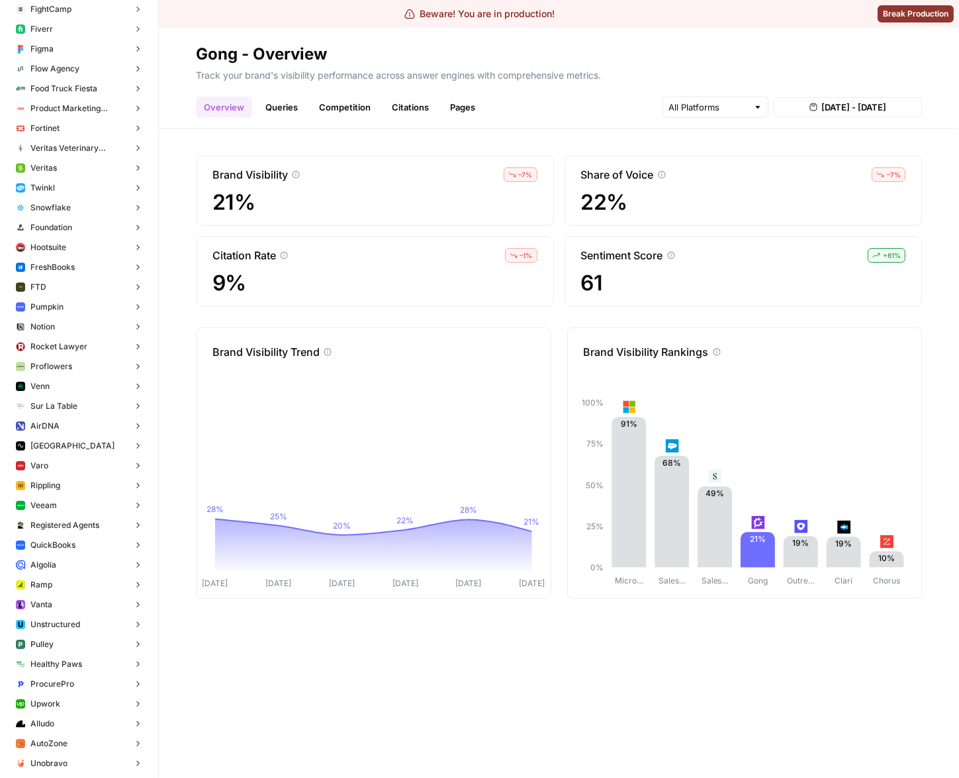
click at [390, 99] on link "Citations" at bounding box center [410, 107] width 53 height 21
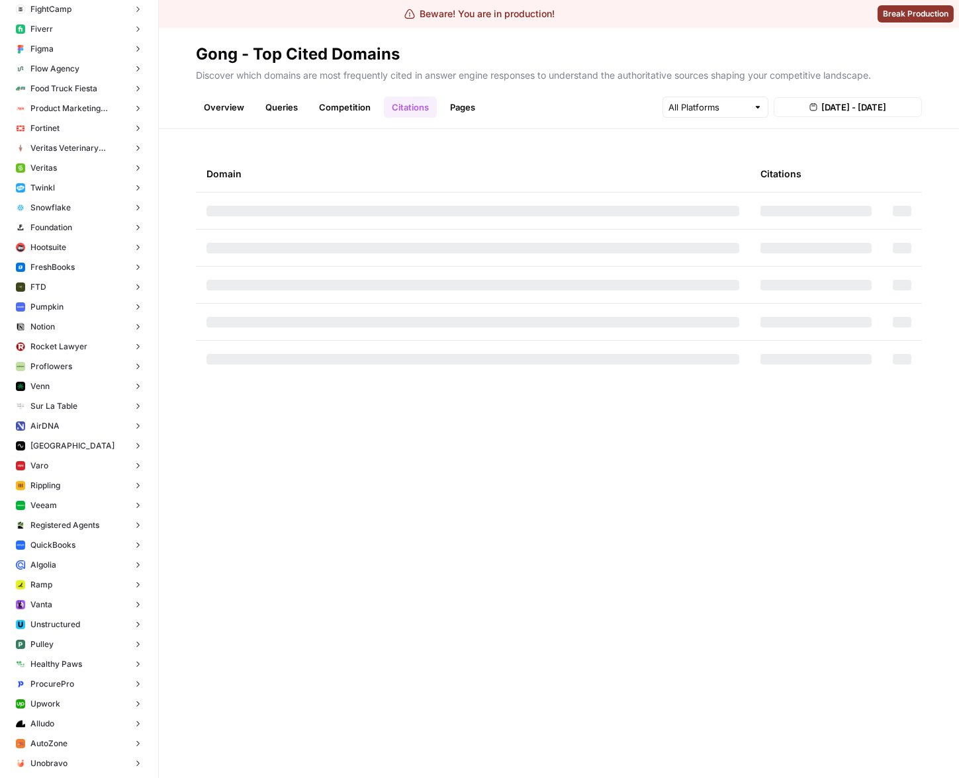
click at [276, 110] on link "Queries" at bounding box center [281, 107] width 48 height 21
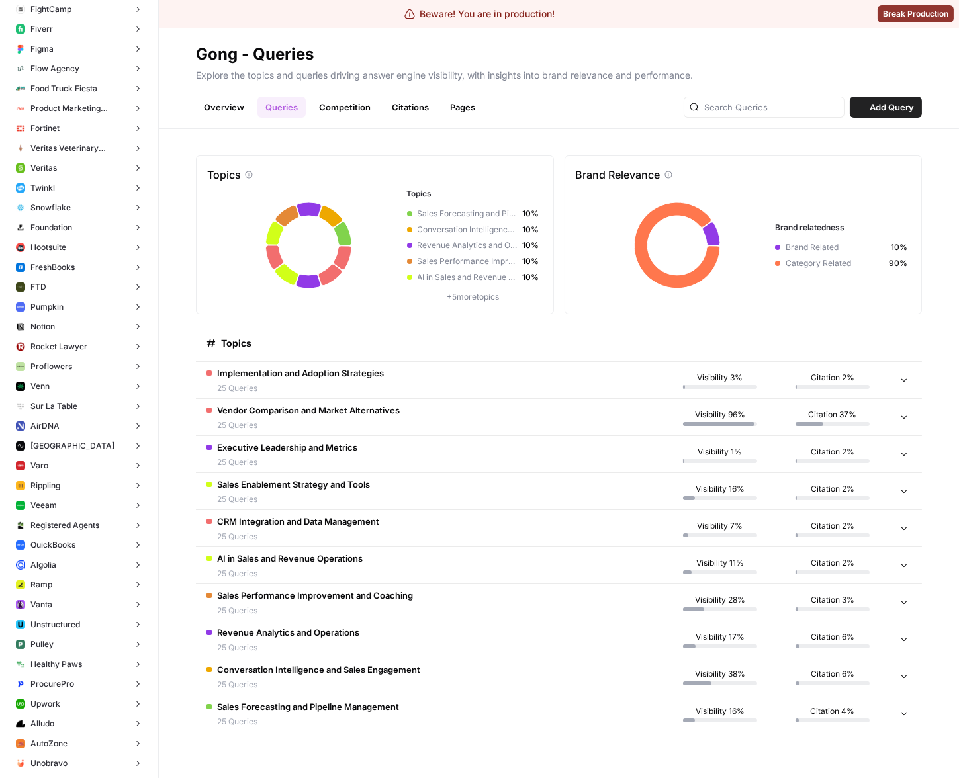
click at [468, 394] on td "Implementation and Adoption Strategies 25 Queries" at bounding box center [430, 380] width 468 height 36
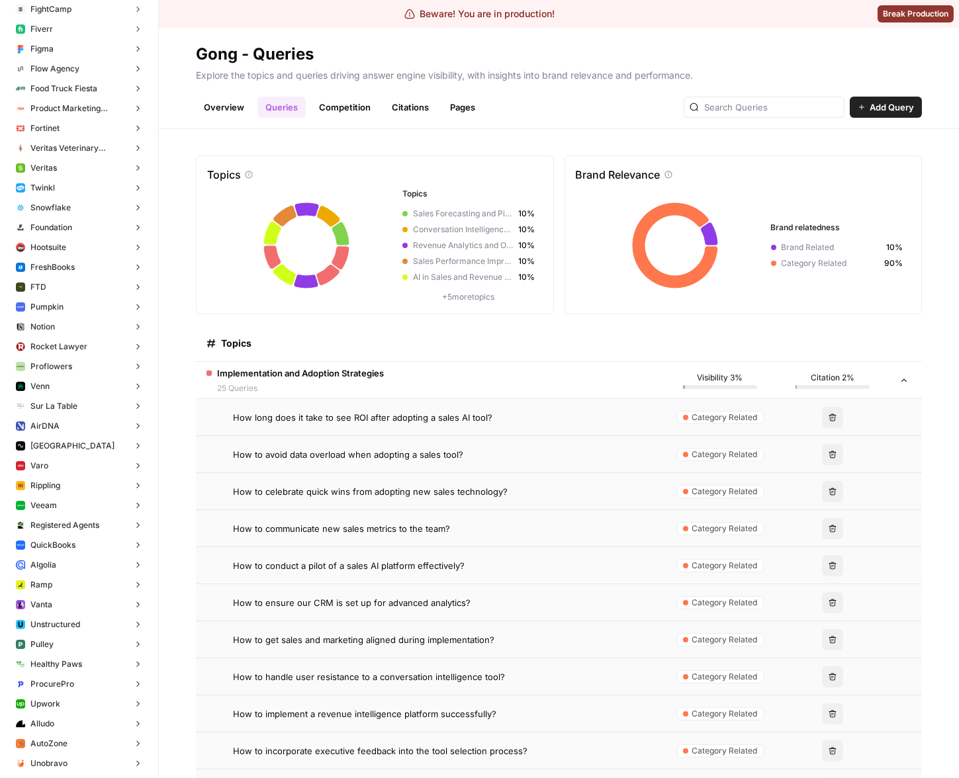
click at [489, 468] on td "How to avoid data overload when adopting a sales tool?" at bounding box center [430, 454] width 468 height 36
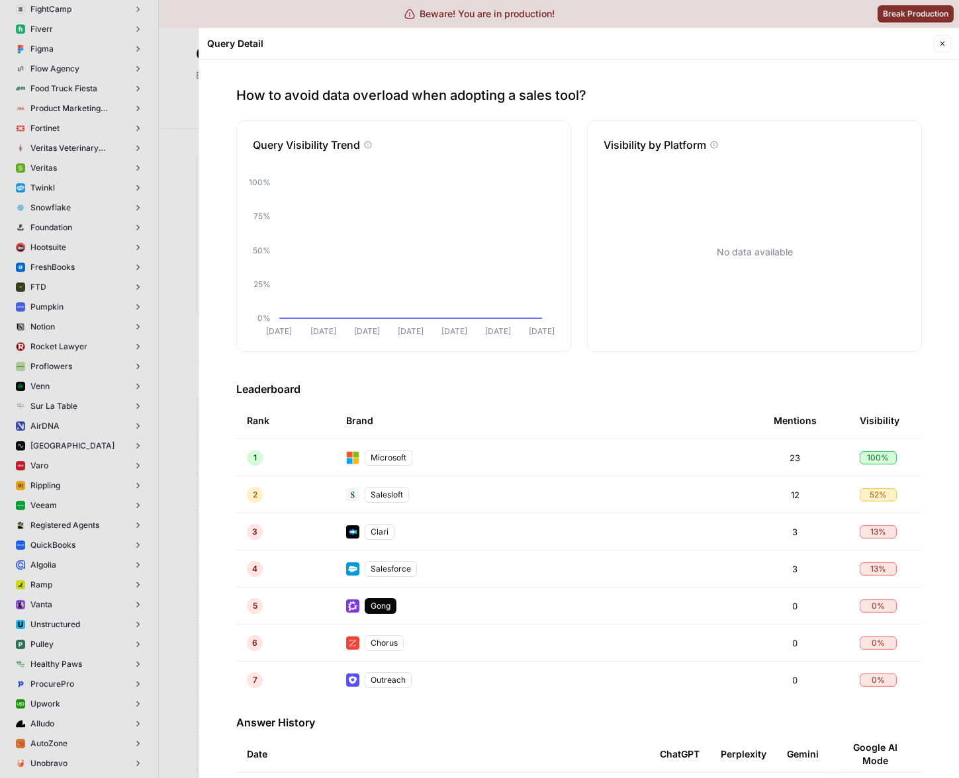
click at [189, 357] on div at bounding box center [479, 389] width 959 height 778
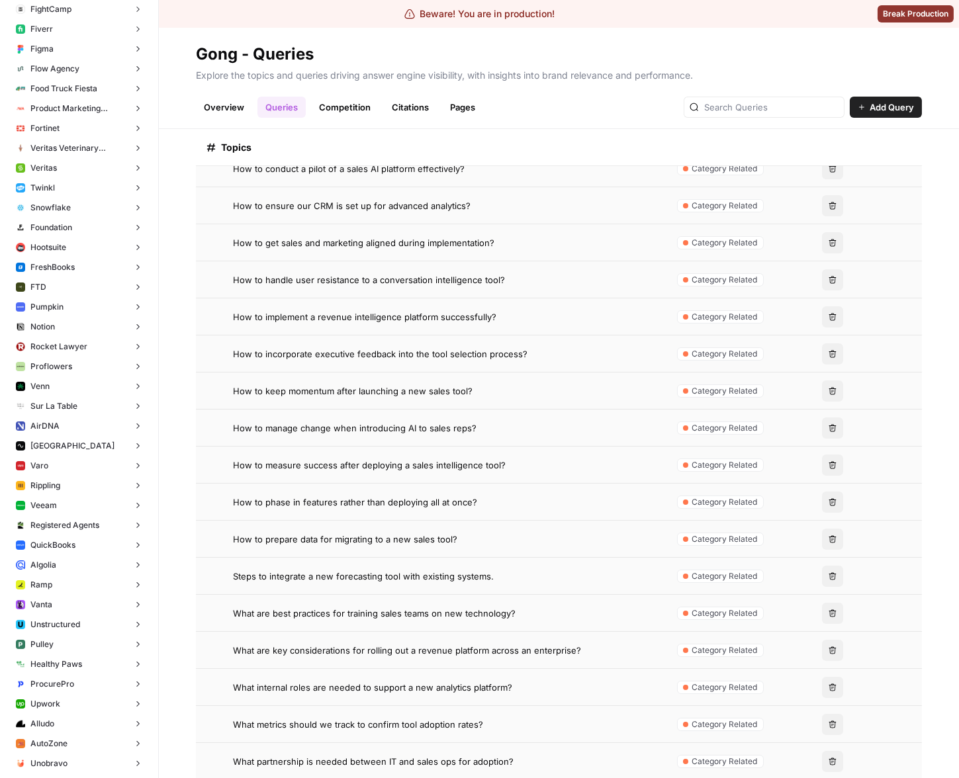
scroll to position [435, 0]
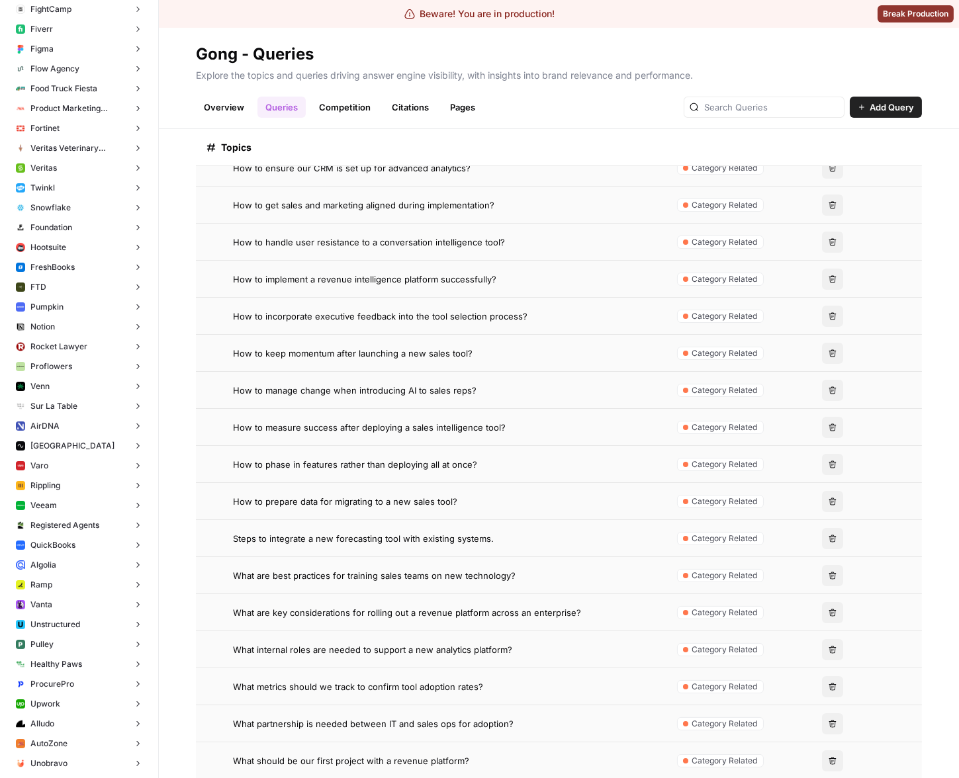
click at [513, 545] on td "Steps to integrate a new forecasting tool with existing systems." at bounding box center [430, 538] width 468 height 36
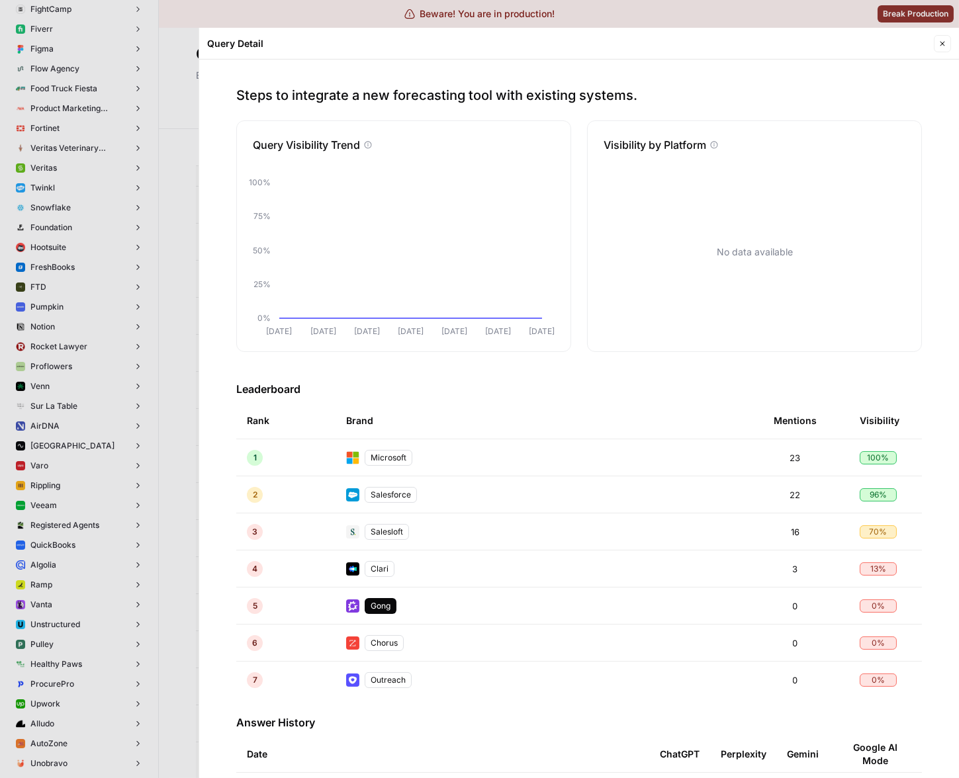
click at [161, 446] on div at bounding box center [479, 389] width 959 height 778
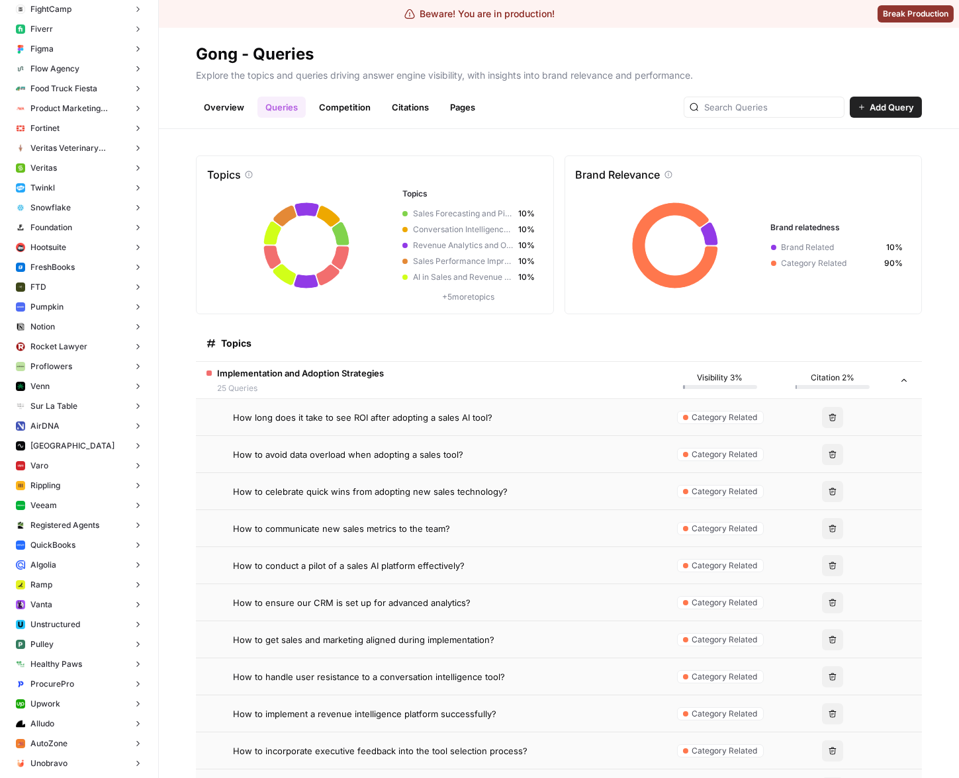
click at [308, 373] on span "Implementation and Adoption Strategies" at bounding box center [300, 373] width 167 height 13
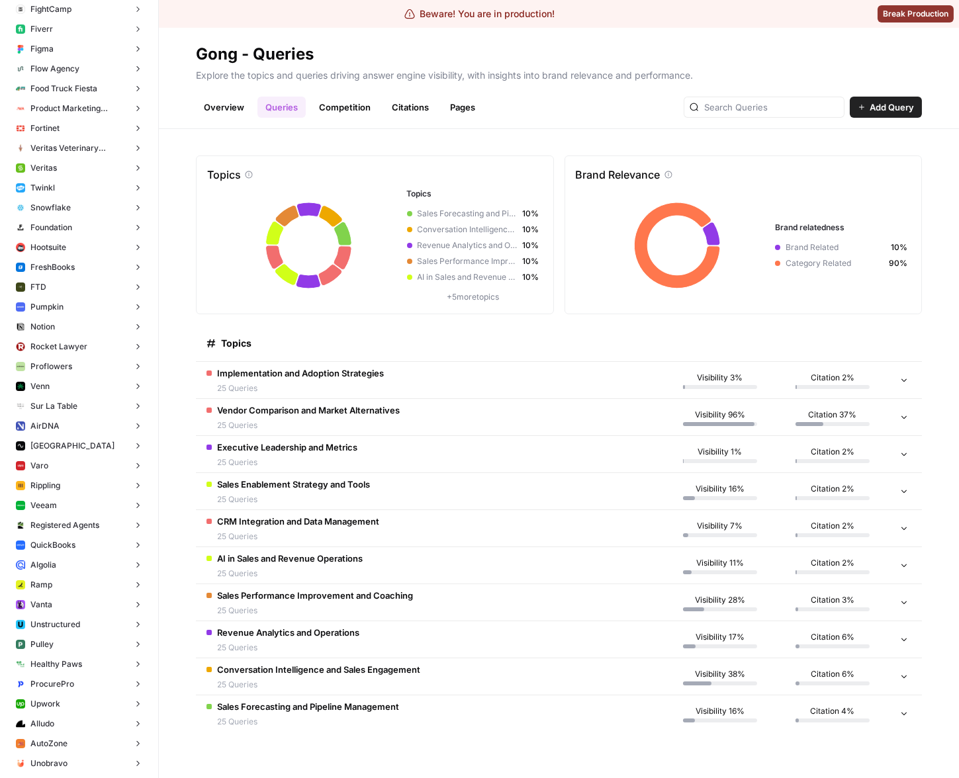
click at [363, 415] on span "Vendor Comparison and Market Alternatives" at bounding box center [308, 410] width 183 height 13
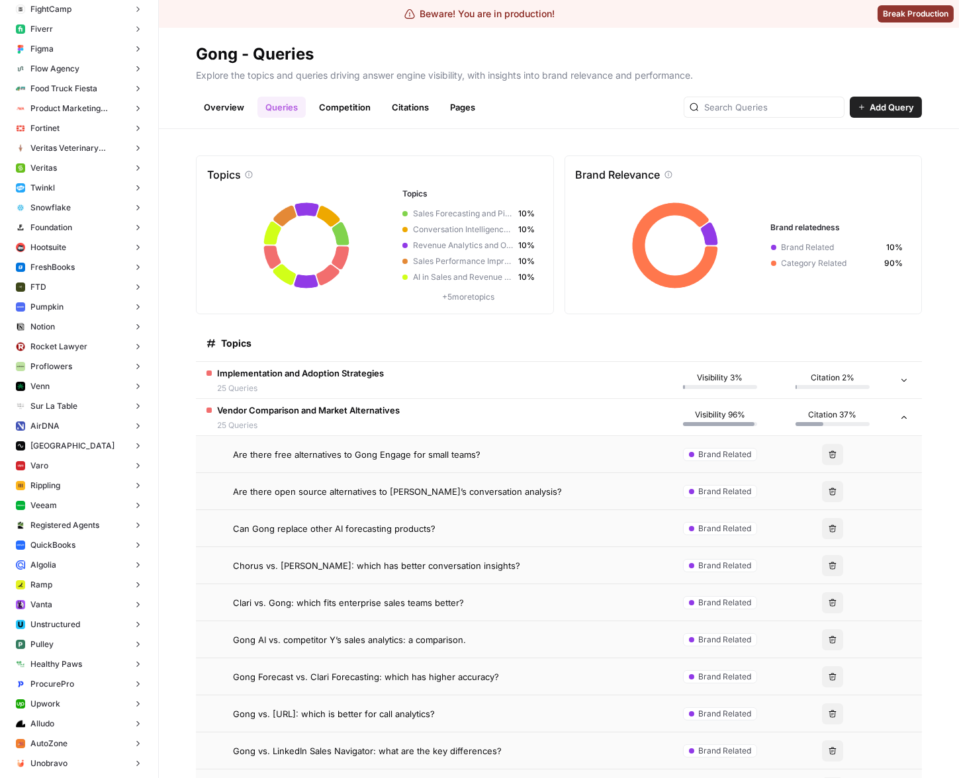
click at [369, 549] on td "Chorus vs. Gong: which has better conversation insights?" at bounding box center [430, 565] width 468 height 36
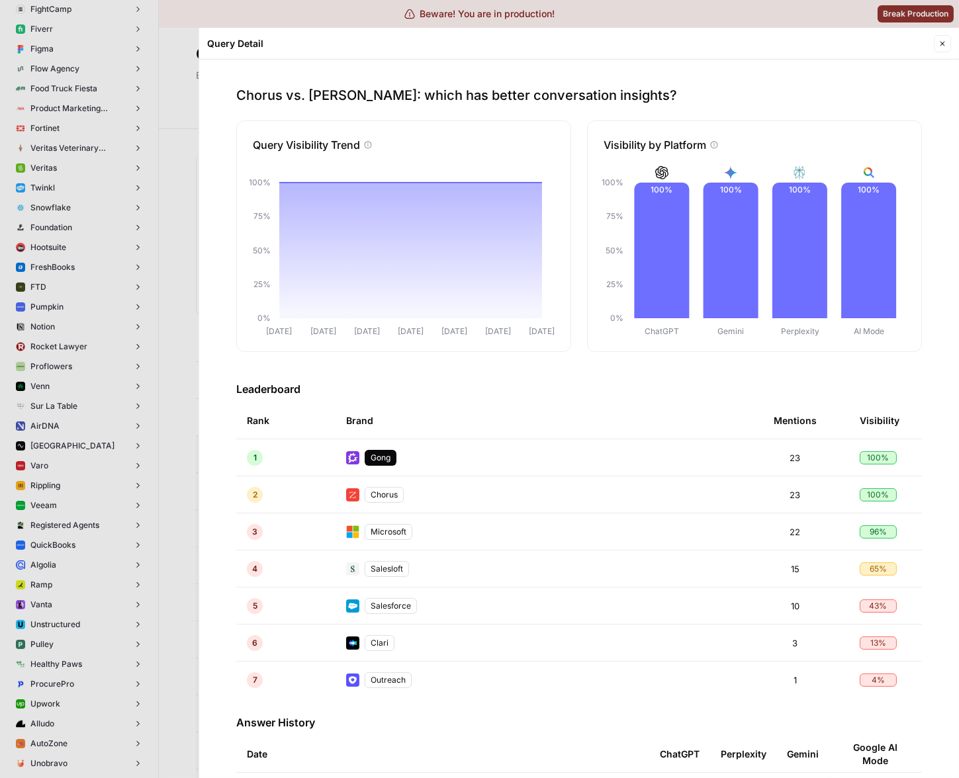
click at [145, 429] on div at bounding box center [479, 389] width 959 height 778
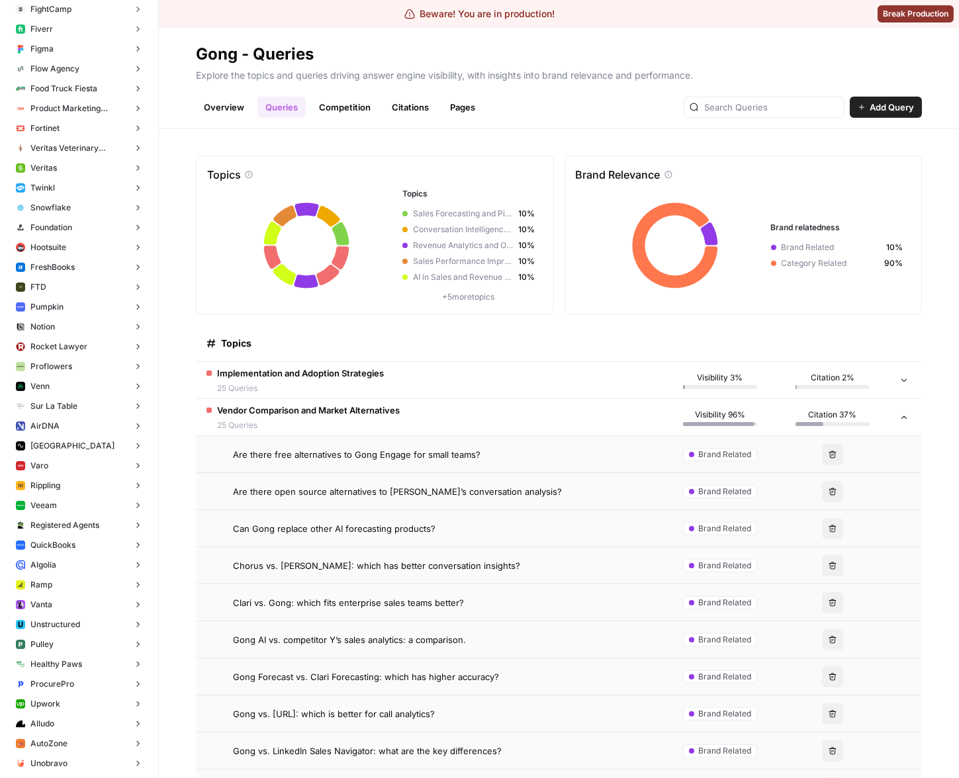
click at [458, 373] on td "Implementation and Adoption Strategies 25 Queries" at bounding box center [430, 380] width 468 height 36
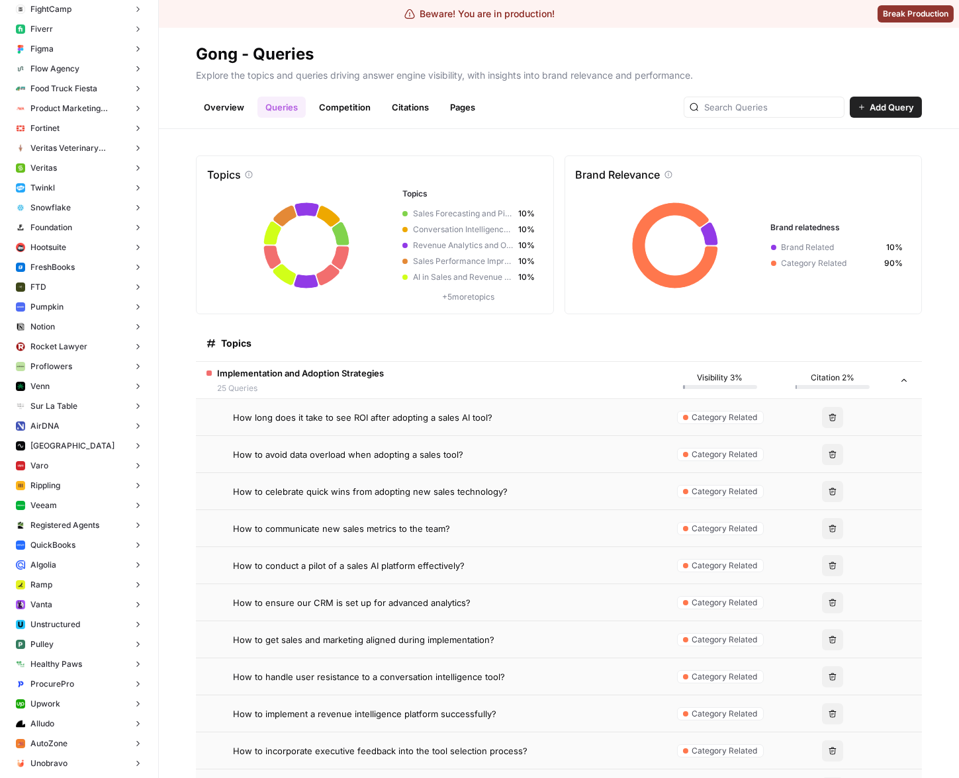
click at [401, 421] on span "How long does it take to see ROI after adopting a sales AI tool?" at bounding box center [362, 417] width 259 height 13
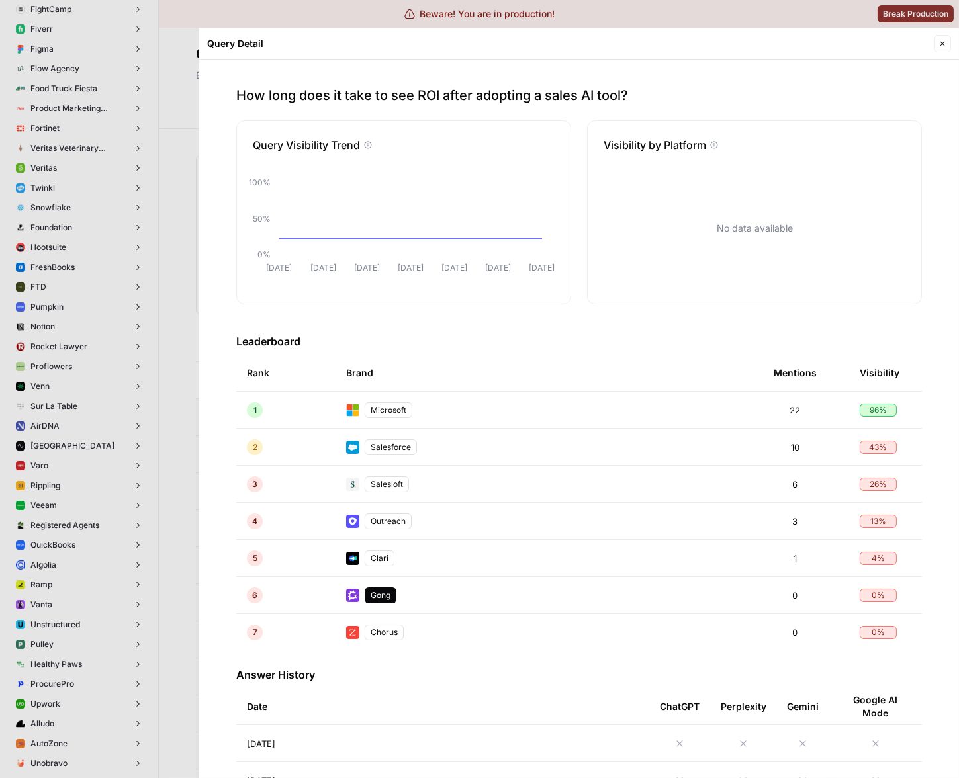
click at [152, 431] on div at bounding box center [479, 389] width 959 height 778
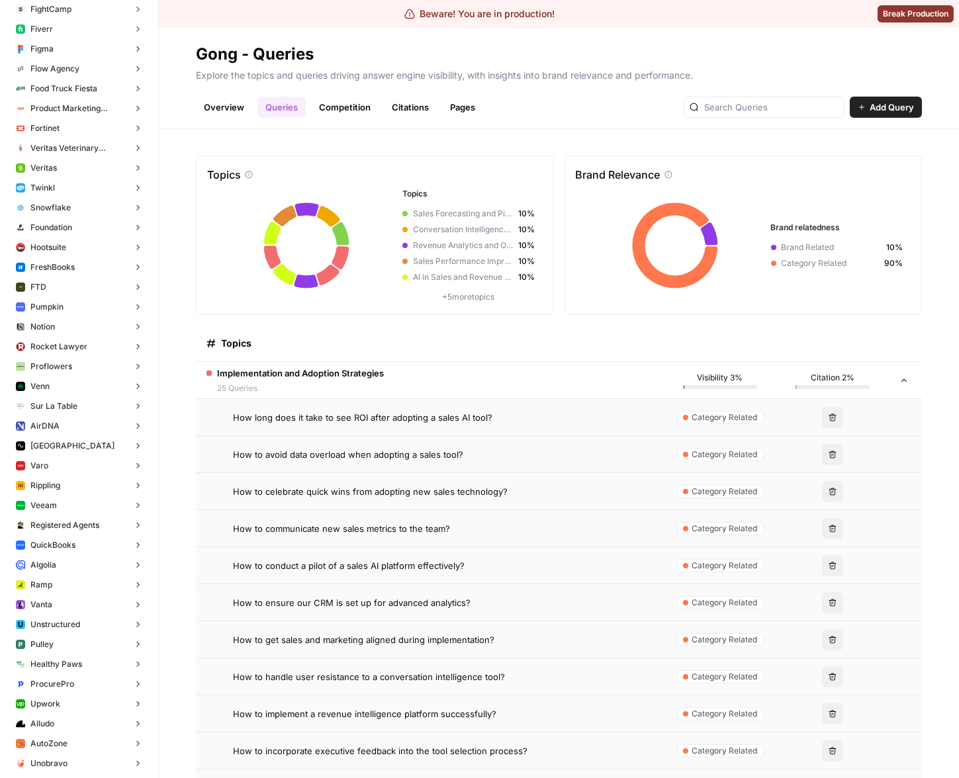
click at [483, 410] on td "How long does it take to see ROI after adopting a sales AI tool?" at bounding box center [430, 417] width 468 height 36
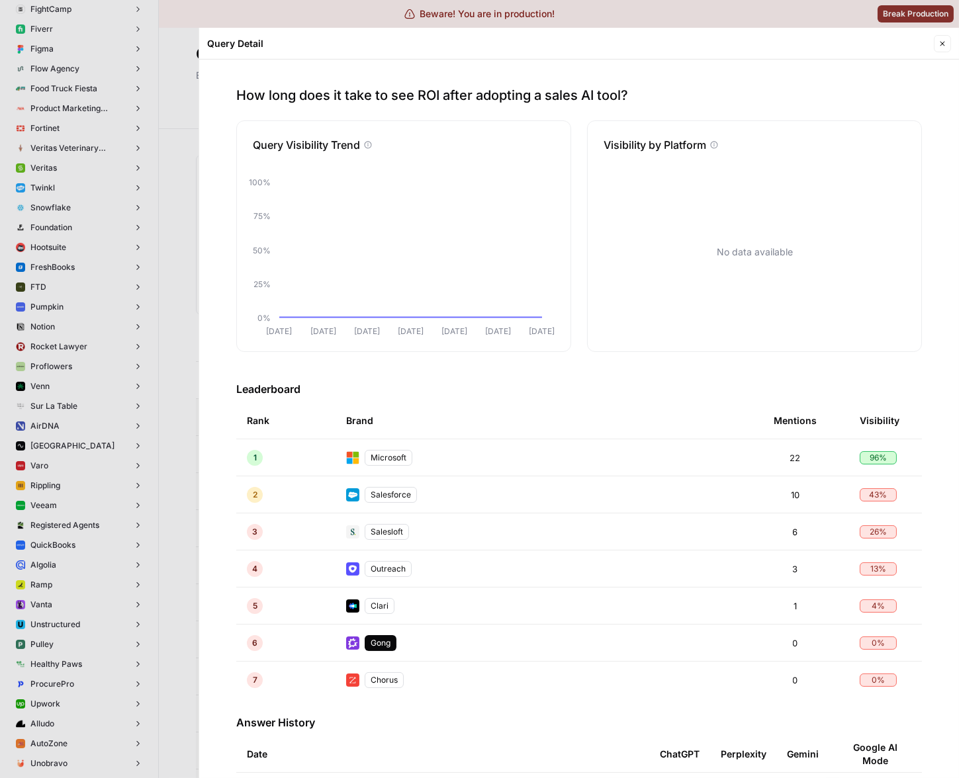
click at [121, 425] on div at bounding box center [479, 389] width 959 height 778
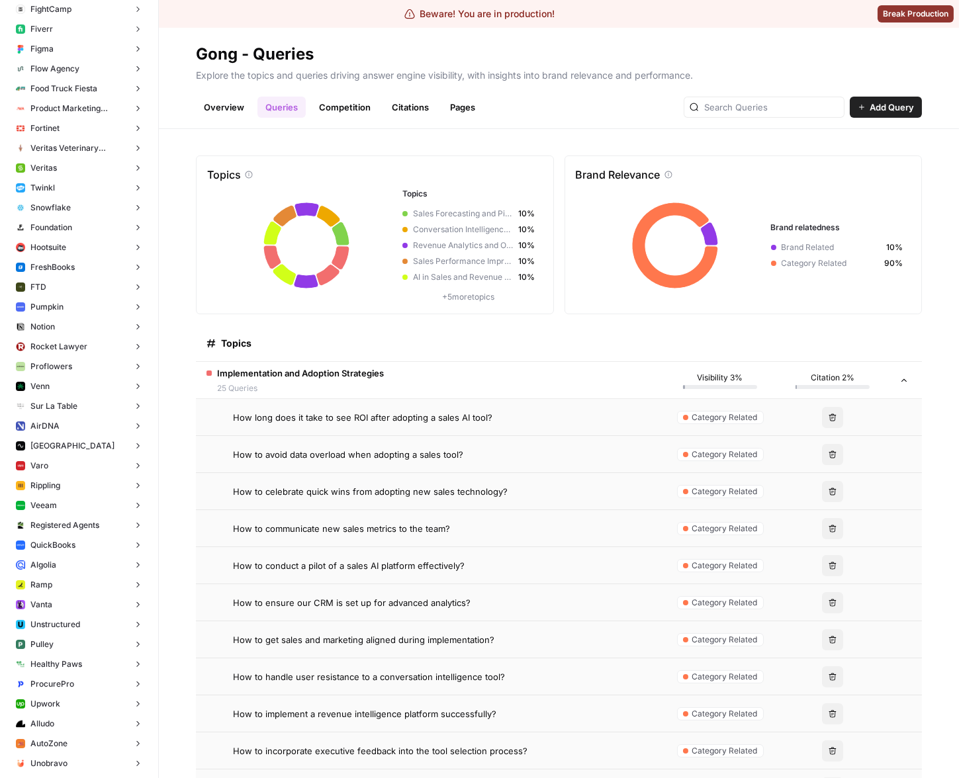
click at [412, 488] on span "How to celebrate quick wins from adopting new sales technology?" at bounding box center [370, 491] width 275 height 13
